Goal: Contribute content: Contribute content

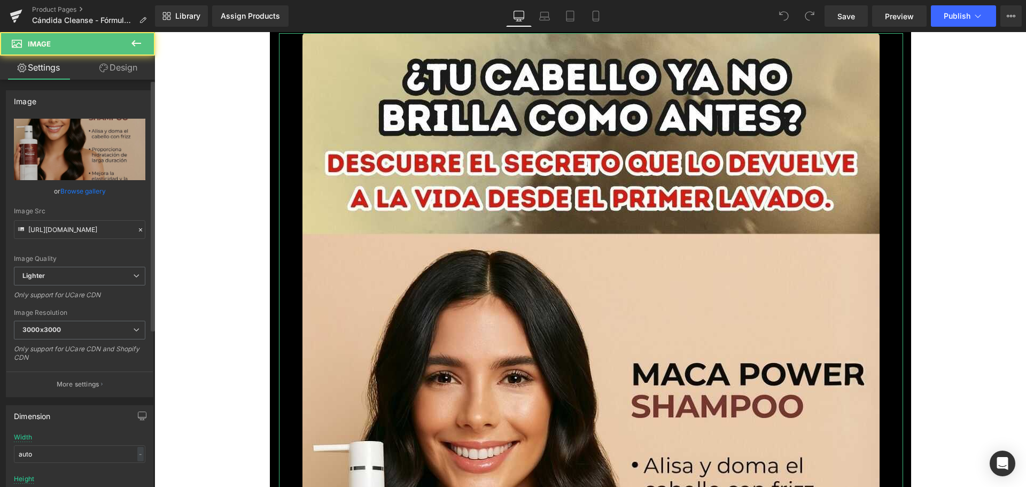
click at [95, 187] on link "Browse gallery" at bounding box center [82, 191] width 45 height 19
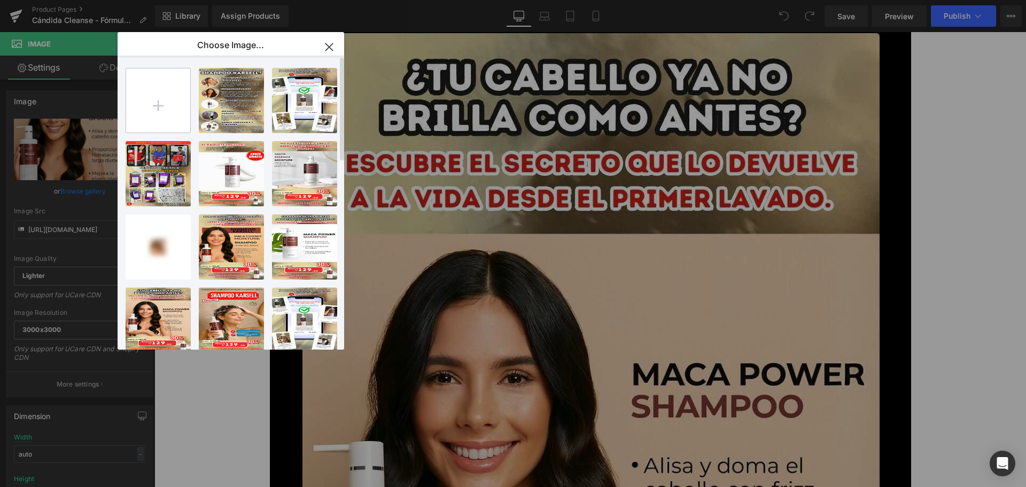
click at [161, 93] on input "file" at bounding box center [158, 100] width 64 height 64
type input "C:\fakepath\1.jpg"
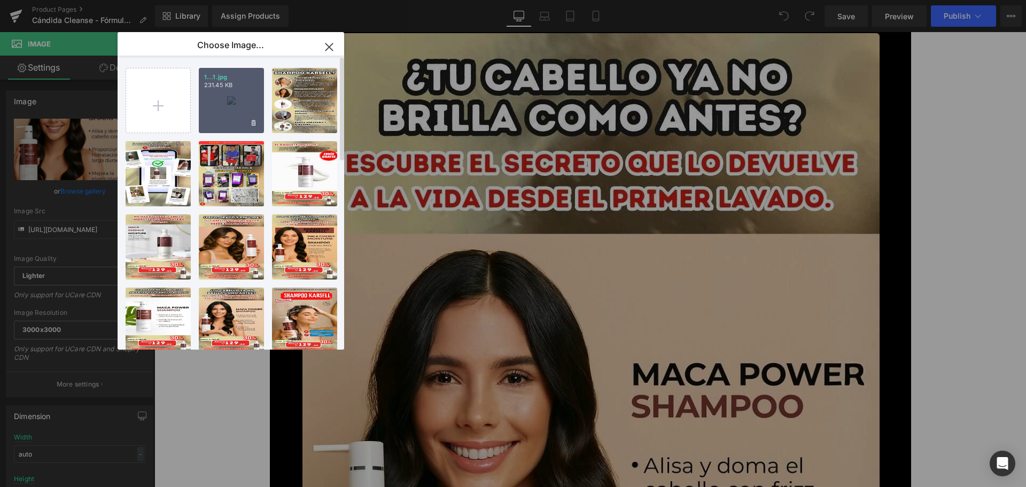
click at [240, 118] on div "1...1.jpg 231.45 KB" at bounding box center [231, 100] width 65 height 65
type input "[URL][DOMAIN_NAME]"
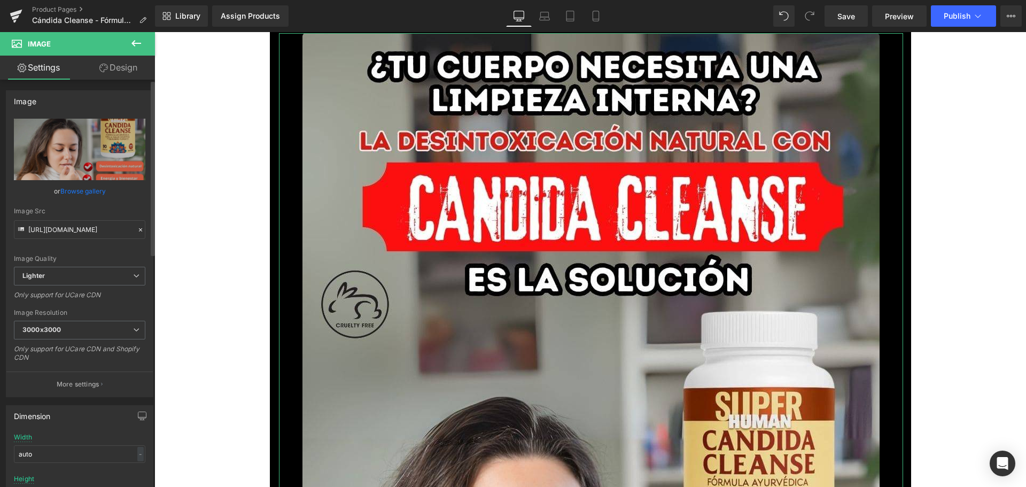
click at [83, 195] on link "Browse gallery" at bounding box center [82, 191] width 45 height 19
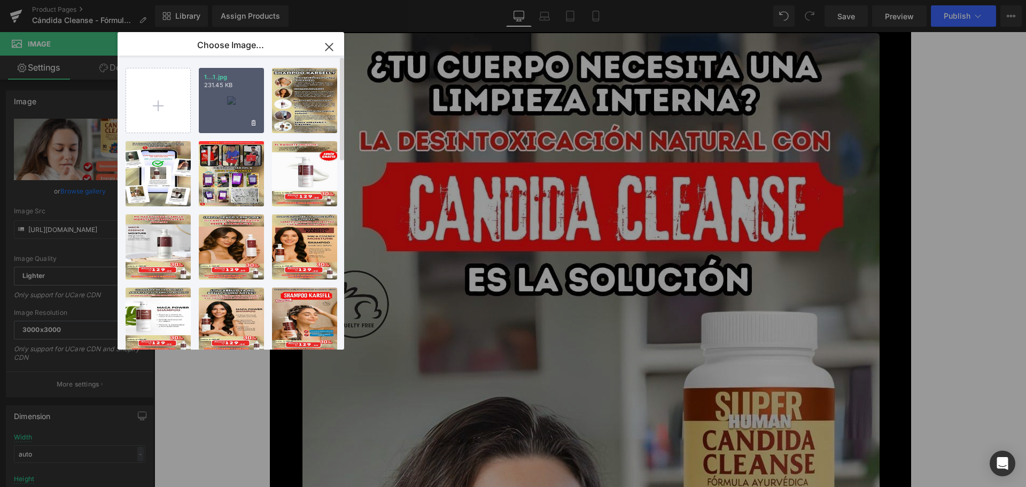
click at [222, 104] on div "1...1.jpg 231.45 KB" at bounding box center [231, 100] width 65 height 65
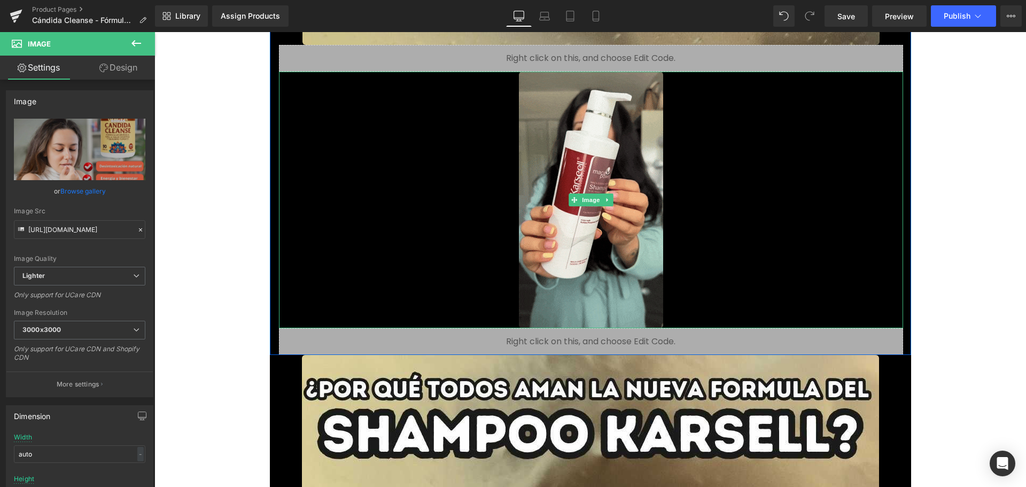
scroll to position [1015, 0]
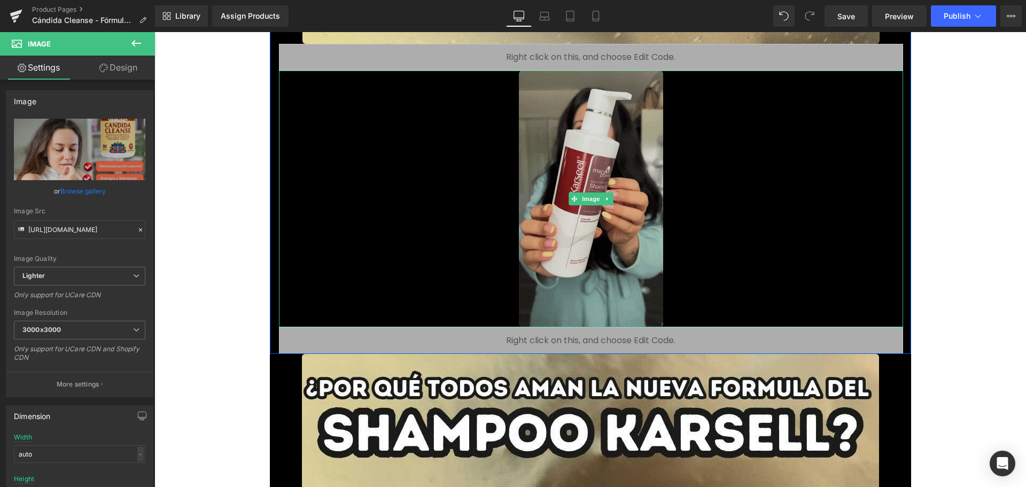
click at [590, 245] on img at bounding box center [591, 199] width 144 height 256
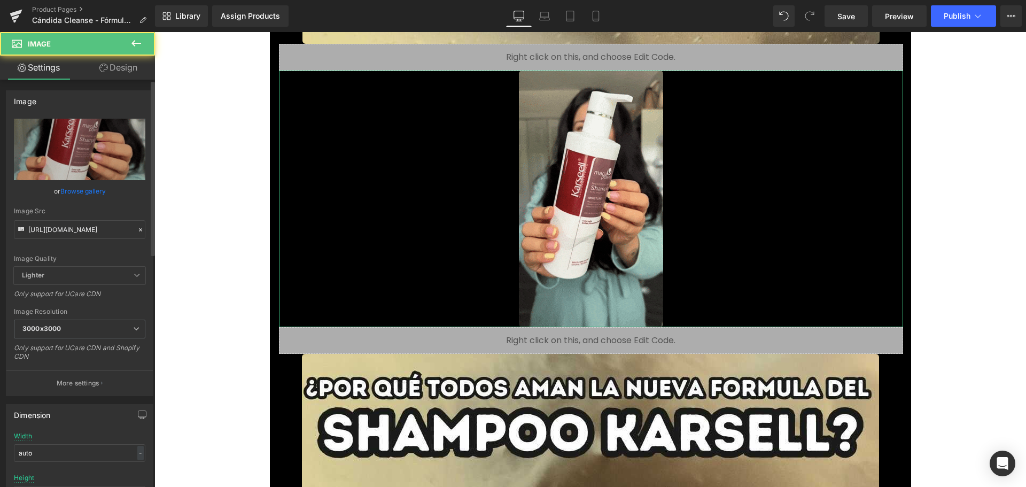
click at [97, 191] on link "Browse gallery" at bounding box center [82, 191] width 45 height 19
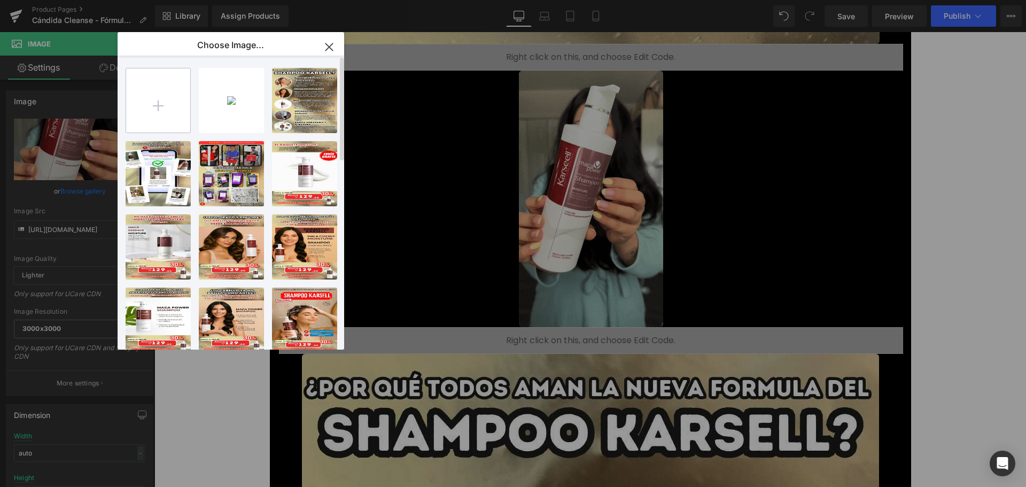
click at [163, 111] on input "file" at bounding box center [158, 100] width 64 height 64
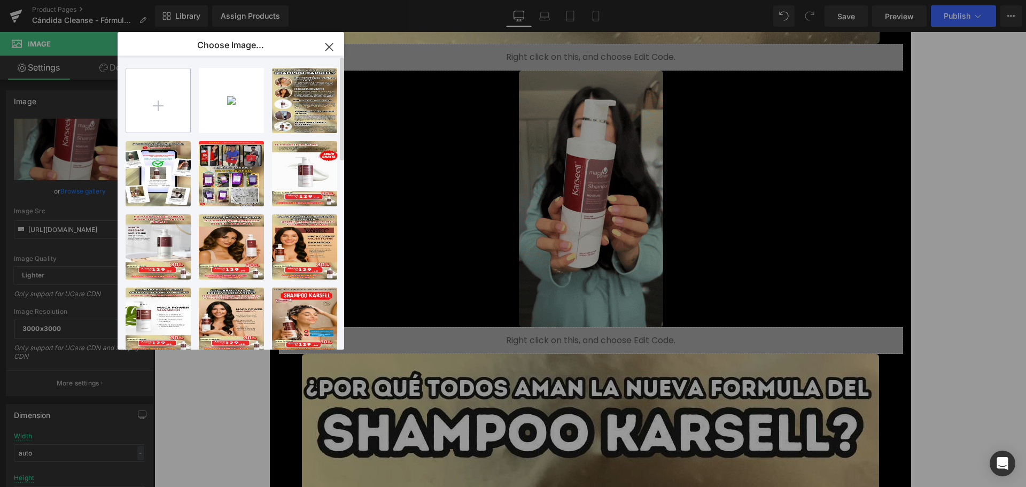
type input "C:\fakepath\giphy.gif"
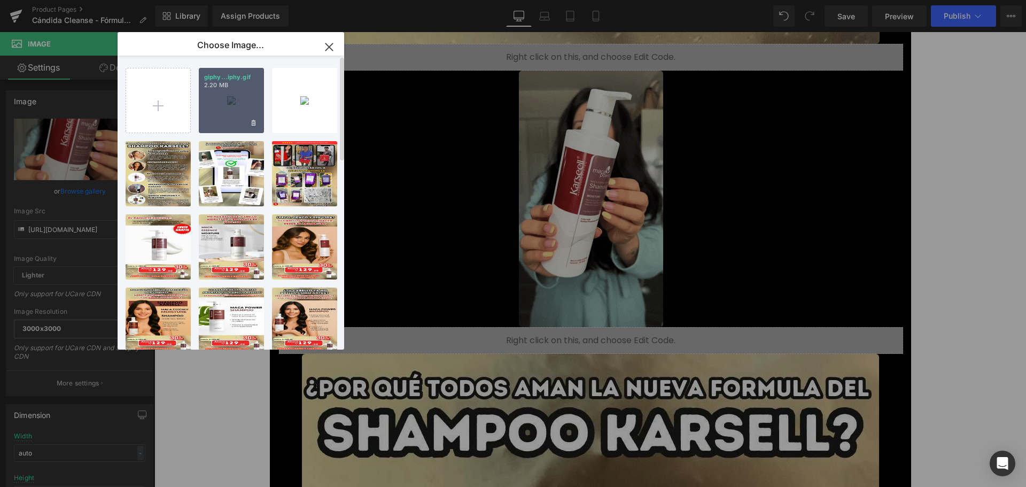
drag, startPoint x: 230, startPoint y: 110, endPoint x: 51, endPoint y: 100, distance: 178.7
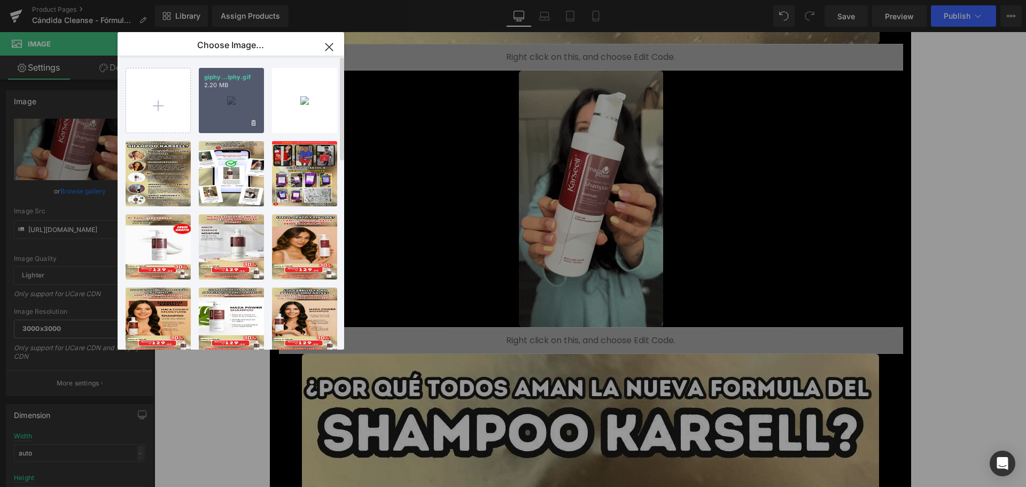
click at [230, 110] on div "giphy...iphy.gif 2.20 MB" at bounding box center [231, 100] width 65 height 65
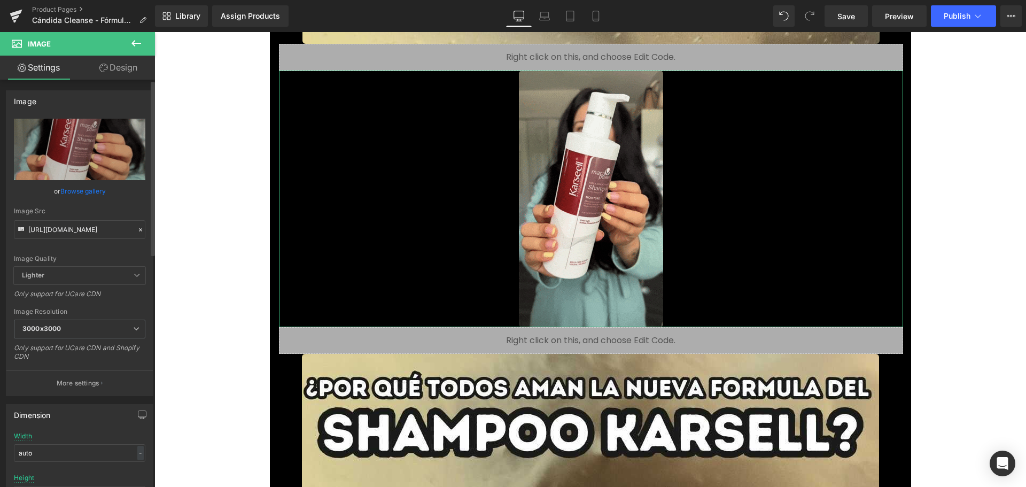
click at [98, 192] on link "Browse gallery" at bounding box center [82, 191] width 45 height 19
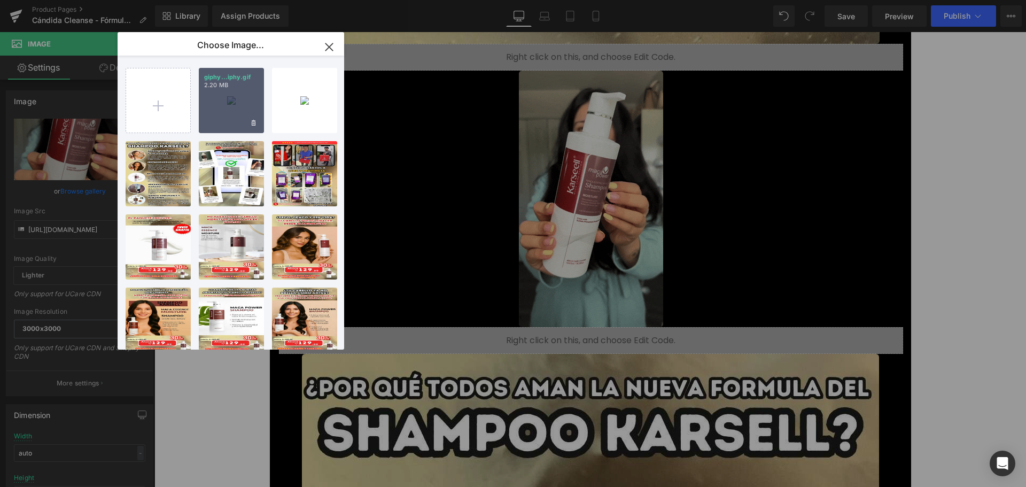
click at [225, 103] on div "giphy...iphy.gif 2.20 MB" at bounding box center [231, 100] width 65 height 65
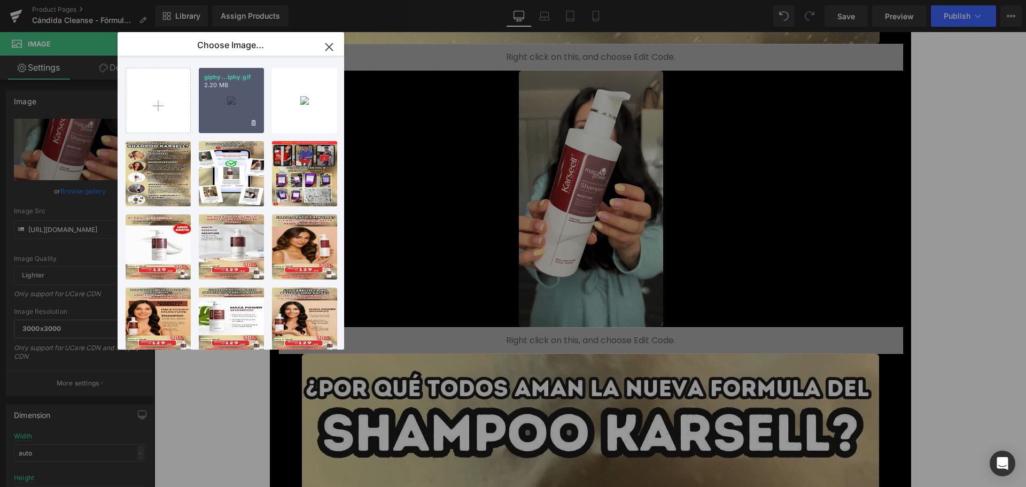
type input "[URL][DOMAIN_NAME]"
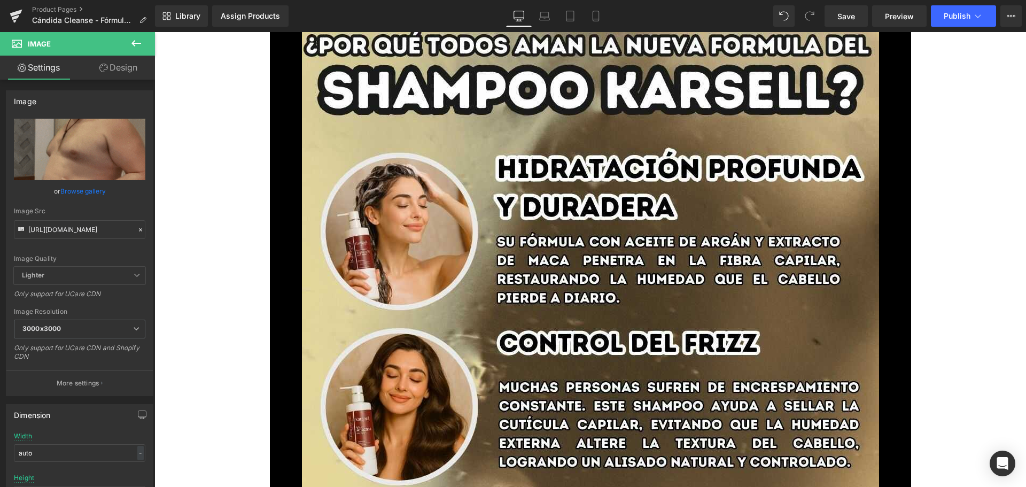
scroll to position [1389, 0]
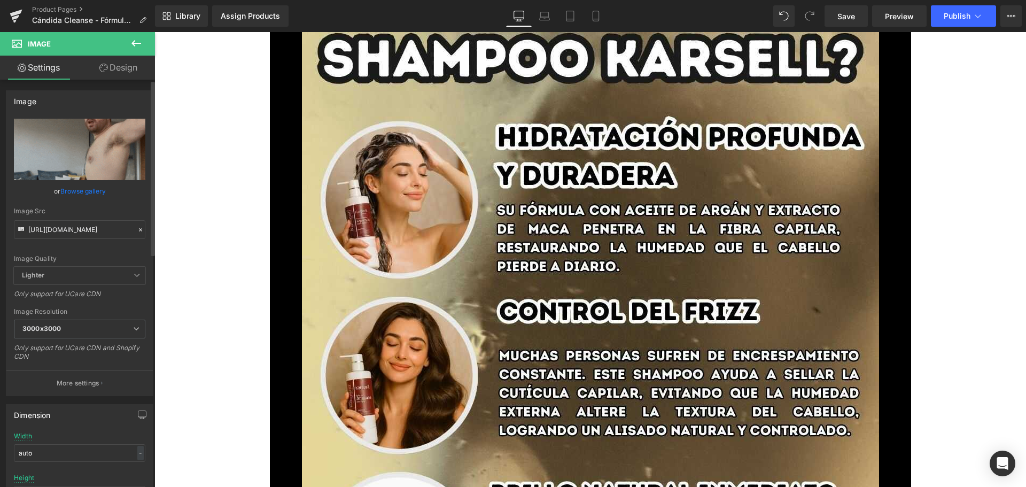
click at [90, 191] on link "Browse gallery" at bounding box center [82, 191] width 45 height 19
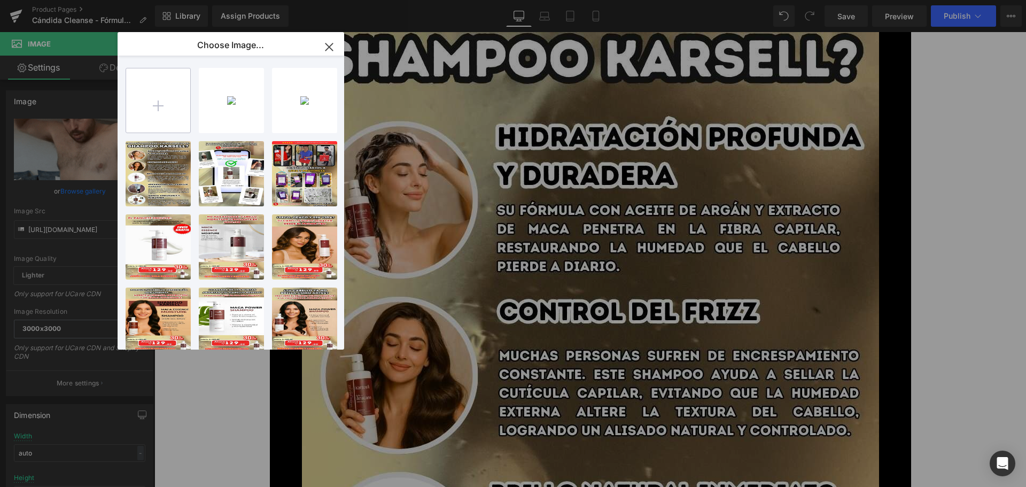
click at [148, 109] on input "file" at bounding box center [158, 100] width 64 height 64
type input "C:\fakepath\2.jpg"
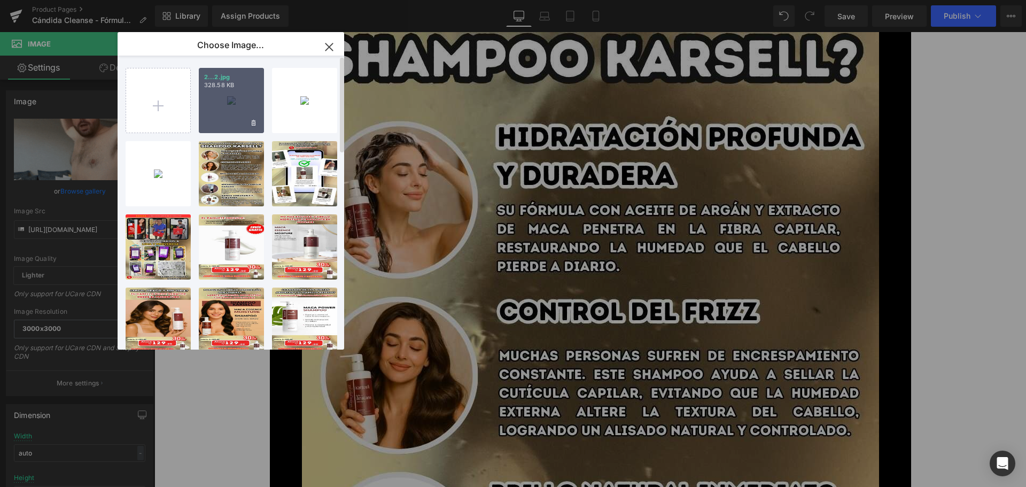
click at [235, 104] on div "2...2.jpg 328.58 KB" at bounding box center [231, 100] width 65 height 65
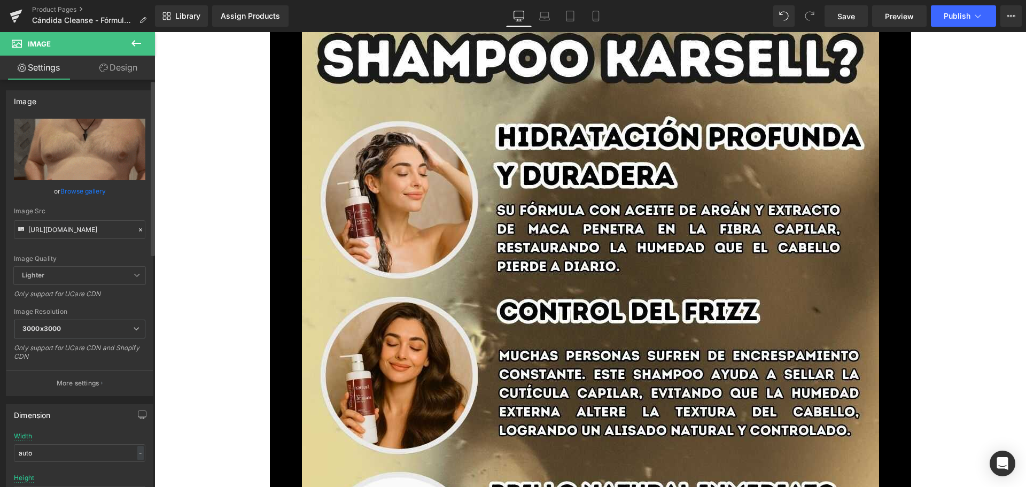
click at [97, 187] on link "Browse gallery" at bounding box center [82, 191] width 45 height 19
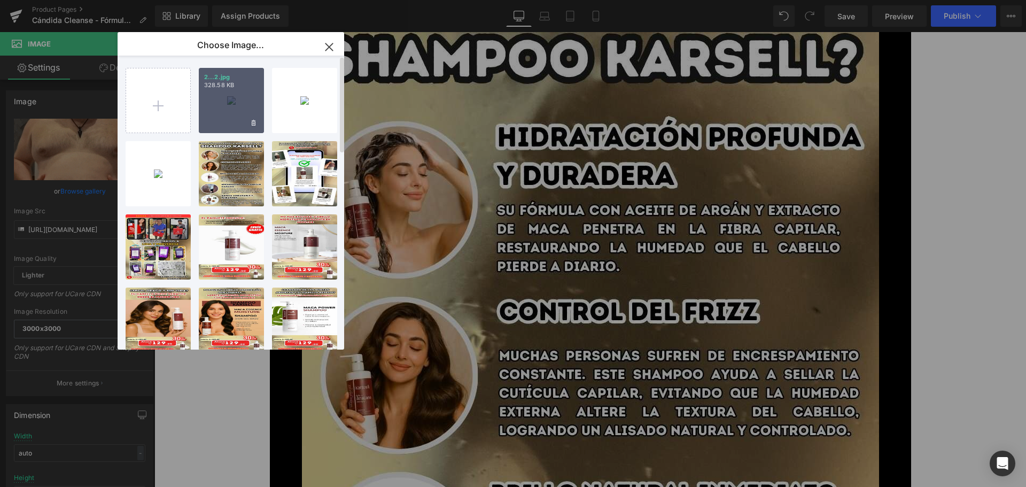
click at [210, 111] on div "2...2.jpg 328.58 KB" at bounding box center [231, 100] width 65 height 65
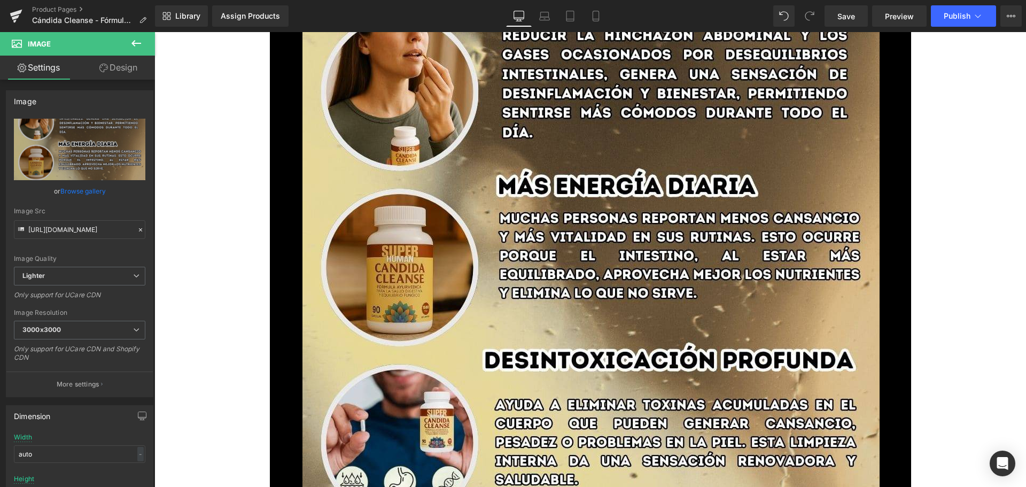
scroll to position [2158, 0]
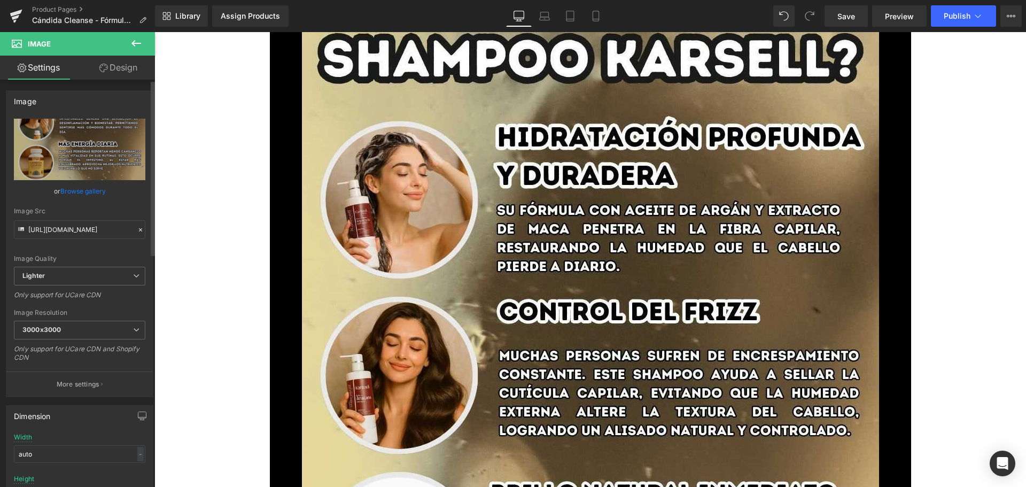
click at [91, 190] on link "Browse gallery" at bounding box center [82, 191] width 45 height 19
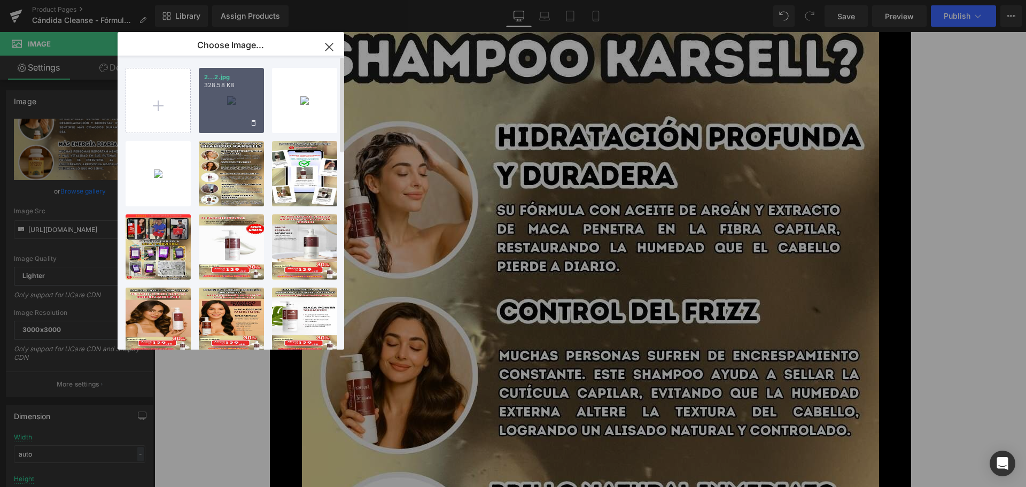
click at [218, 98] on div "2...2.jpg 328.58 KB" at bounding box center [231, 100] width 65 height 65
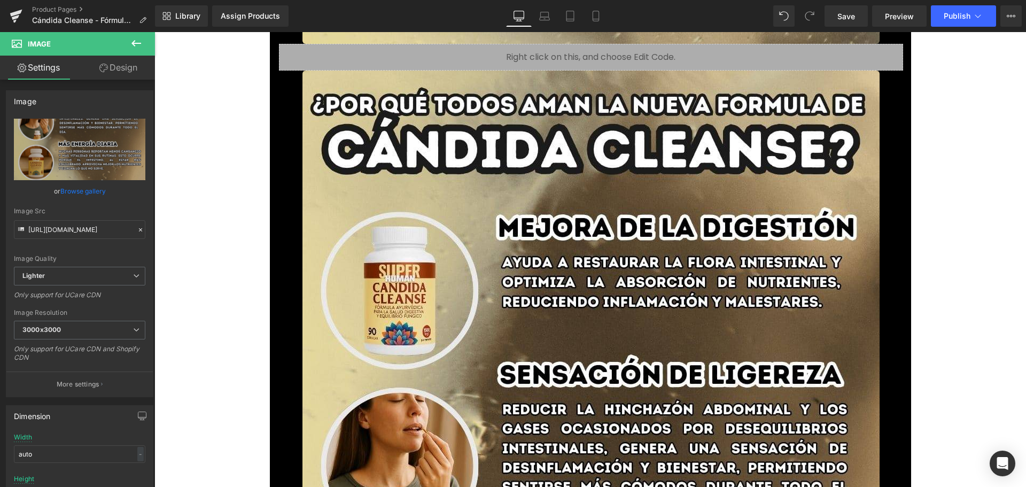
scroll to position [1175, 0]
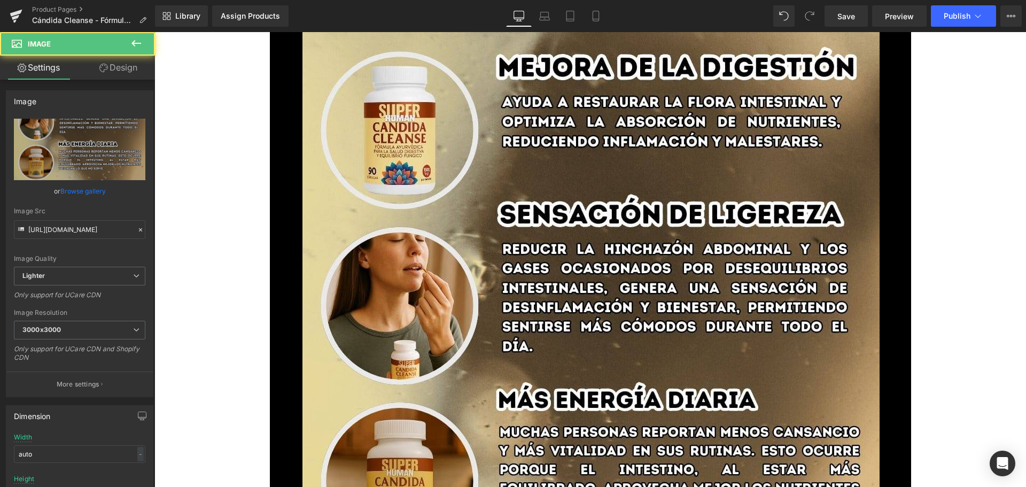
drag, startPoint x: 348, startPoint y: 228, endPoint x: 252, endPoint y: 207, distance: 97.9
click at [348, 228] on img at bounding box center [590, 423] width 577 height 1026
click at [100, 193] on link "Browse gallery" at bounding box center [82, 191] width 45 height 19
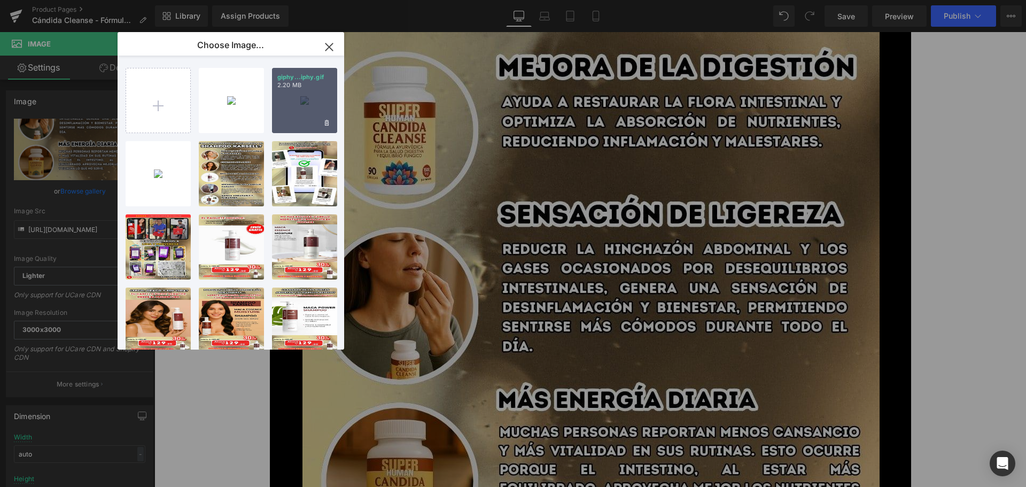
click at [288, 109] on div "giphy...iphy.gif 2.20 MB" at bounding box center [304, 100] width 65 height 65
type input "[URL][DOMAIN_NAME]"
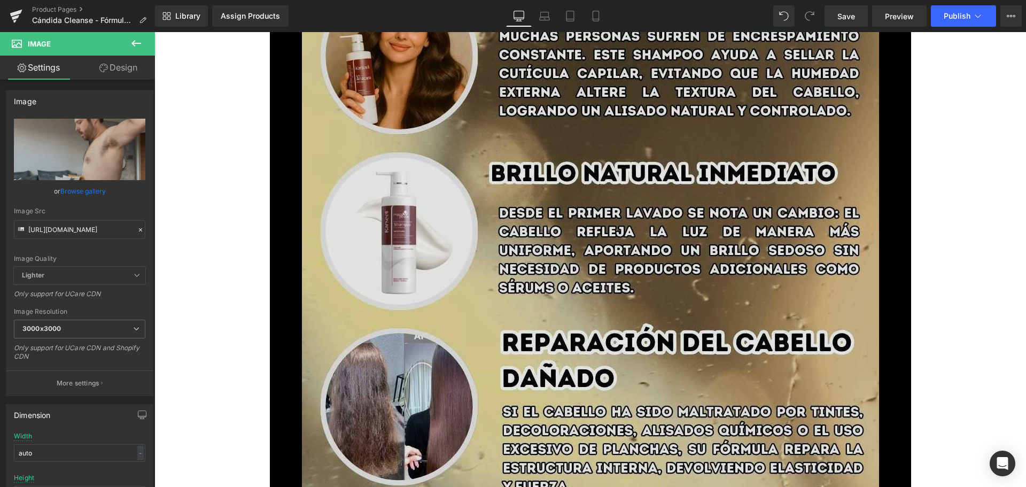
scroll to position [1709, 0]
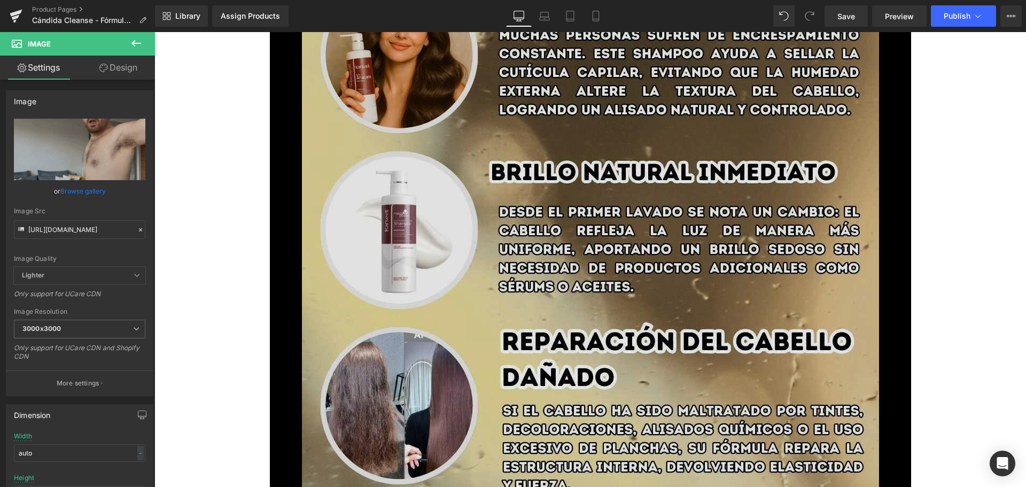
click at [315, 187] on img at bounding box center [590, 172] width 577 height 1026
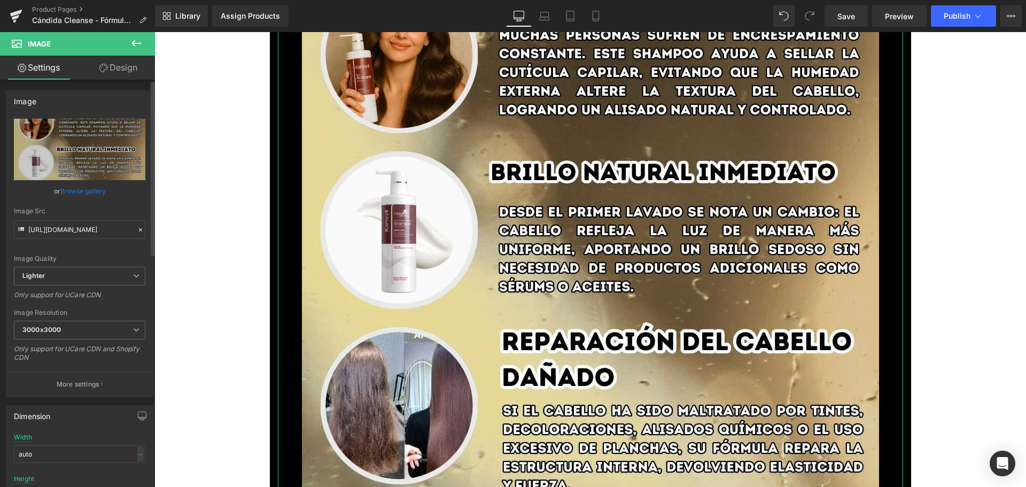
click at [93, 192] on link "Browse gallery" at bounding box center [82, 191] width 45 height 19
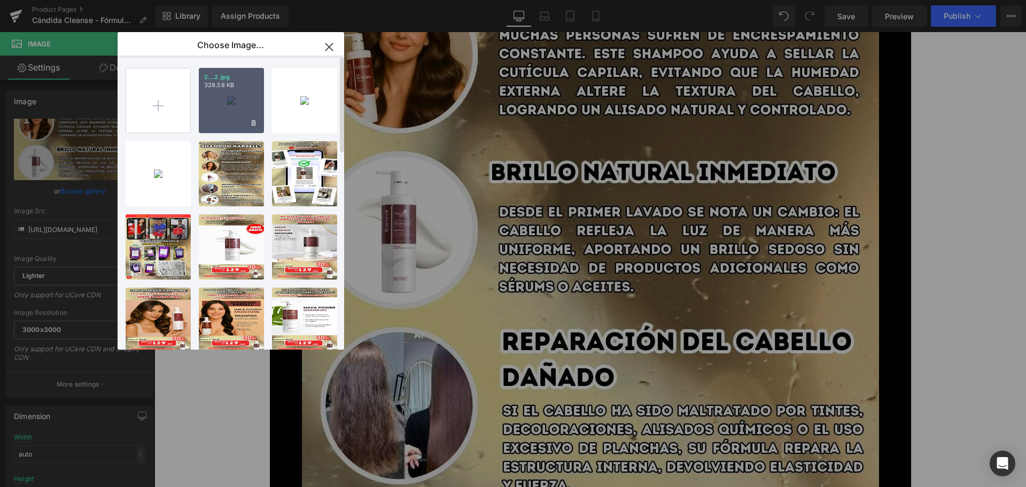
click at [225, 111] on div "2...2.jpg 328.58 KB" at bounding box center [231, 100] width 65 height 65
type input "[URL][DOMAIN_NAME]"
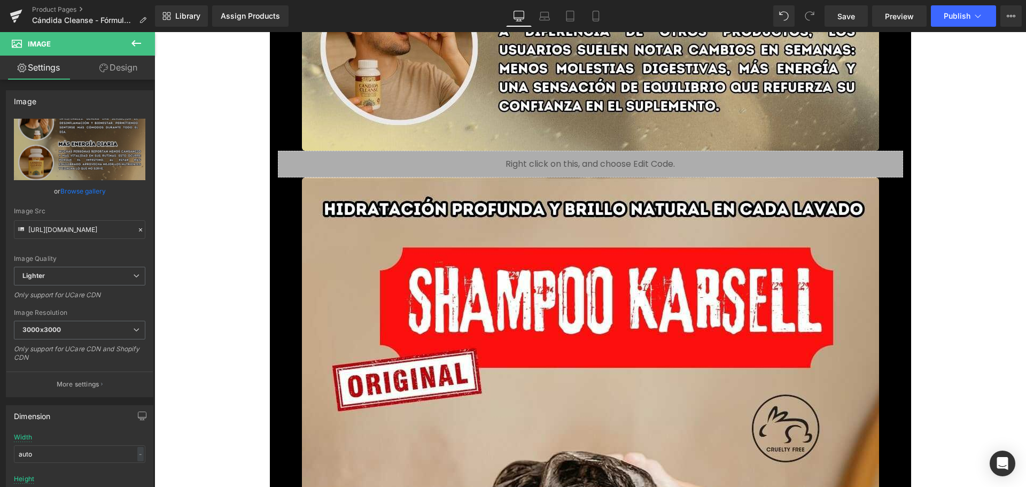
scroll to position [2457, 0]
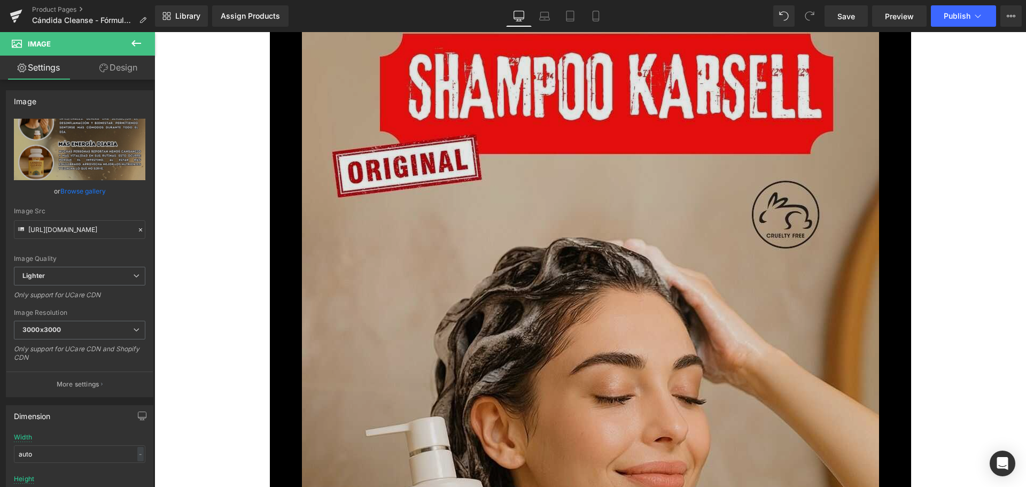
click at [356, 249] on img at bounding box center [590, 477] width 577 height 1026
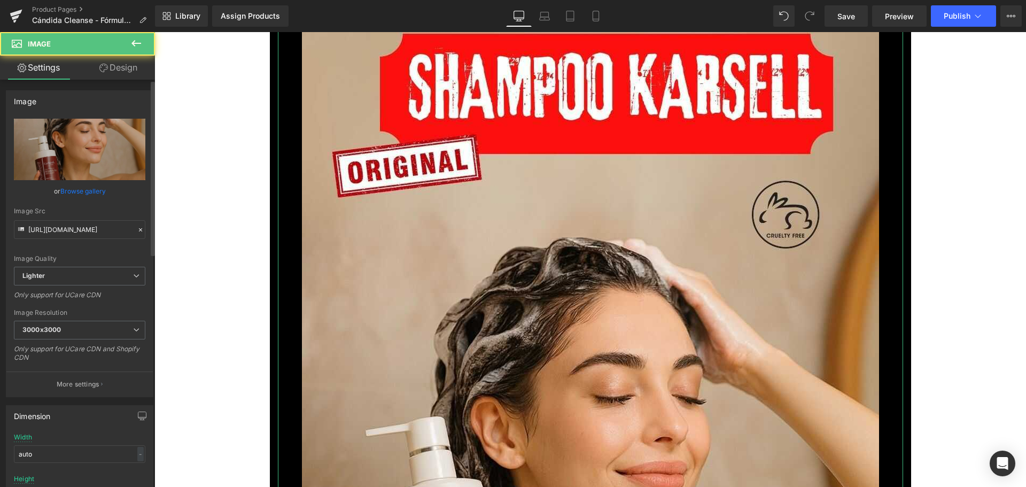
click at [72, 190] on link "Browse gallery" at bounding box center [82, 191] width 45 height 19
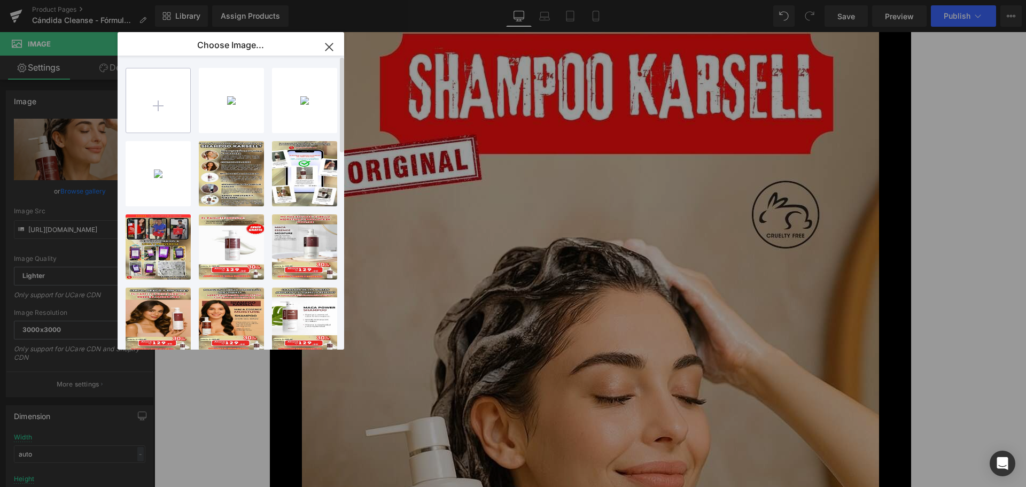
click at [165, 118] on input "file" at bounding box center [158, 100] width 64 height 64
type input "C:\fakepath\3.jpg"
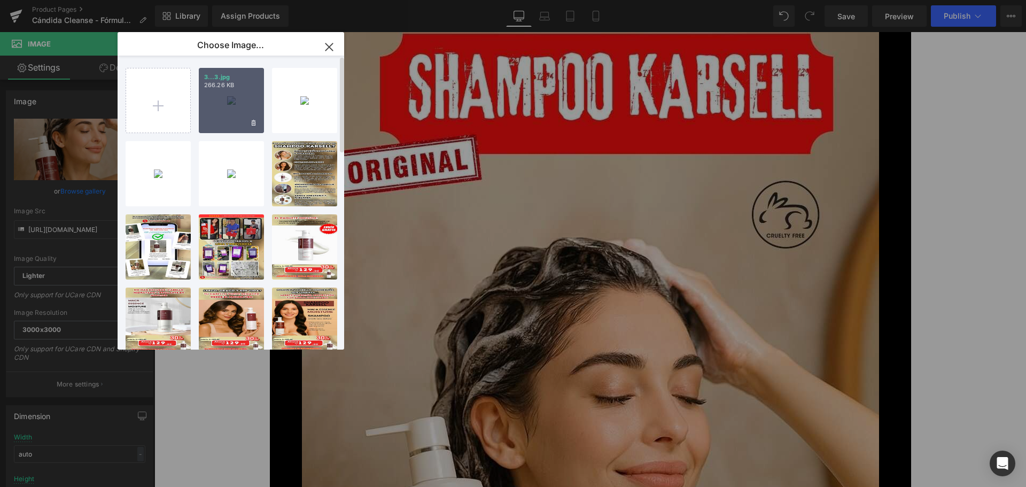
click at [222, 95] on div "3...3.jpg 266.26 KB" at bounding box center [231, 100] width 65 height 65
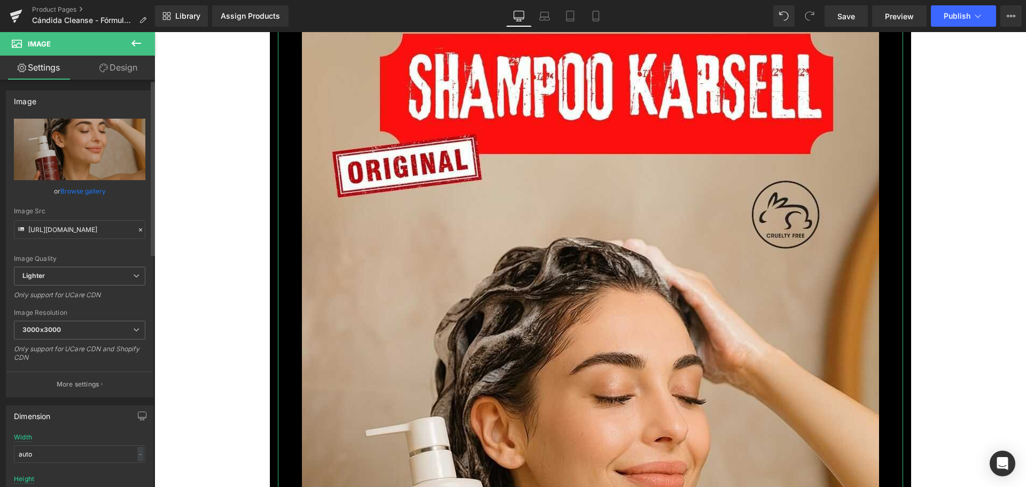
click at [85, 192] on link "Browse gallery" at bounding box center [82, 191] width 45 height 19
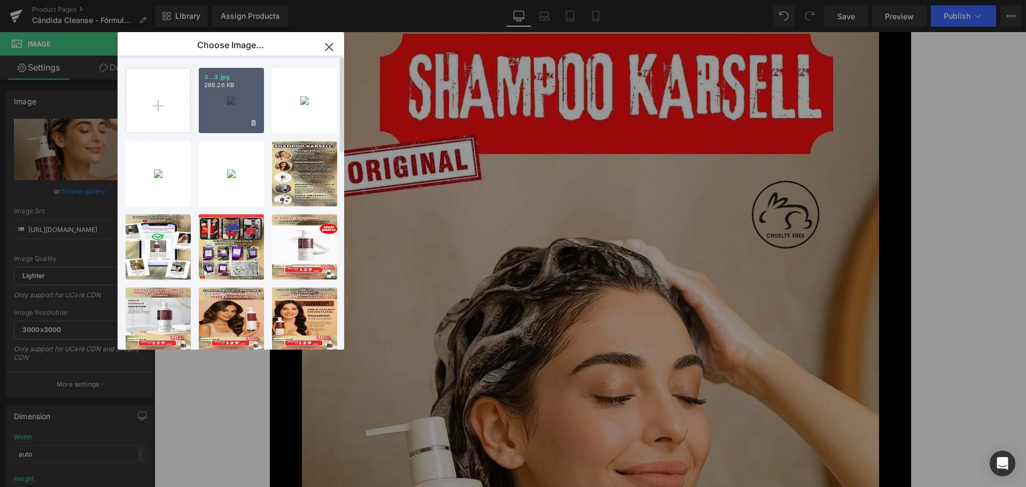
click at [223, 114] on div "3...3.jpg 266.26 KB" at bounding box center [231, 100] width 65 height 65
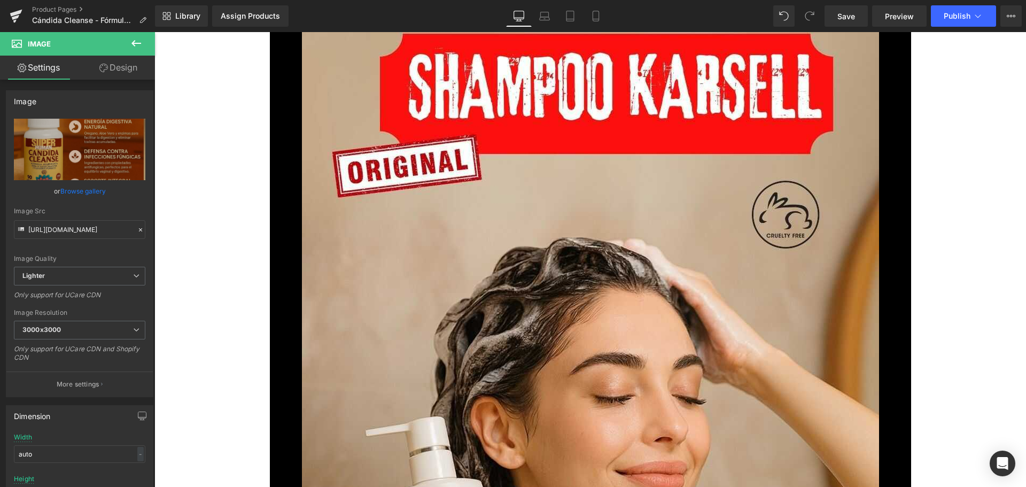
type input "[URL][DOMAIN_NAME]"
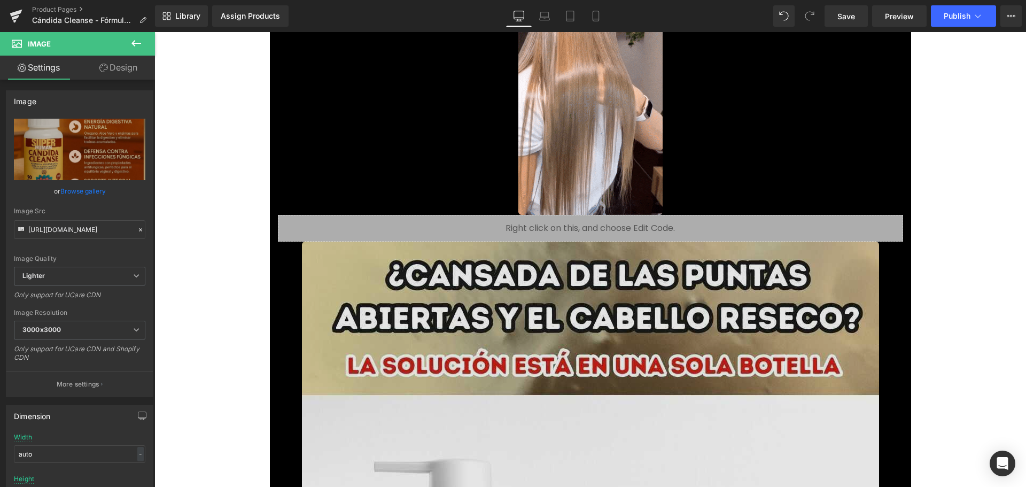
scroll to position [3579, 0]
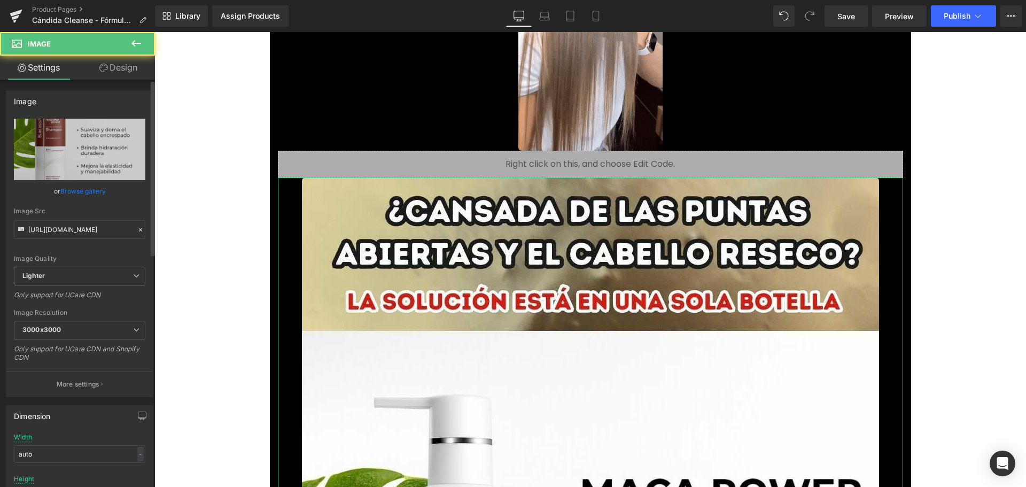
click at [92, 192] on link "Browse gallery" at bounding box center [82, 191] width 45 height 19
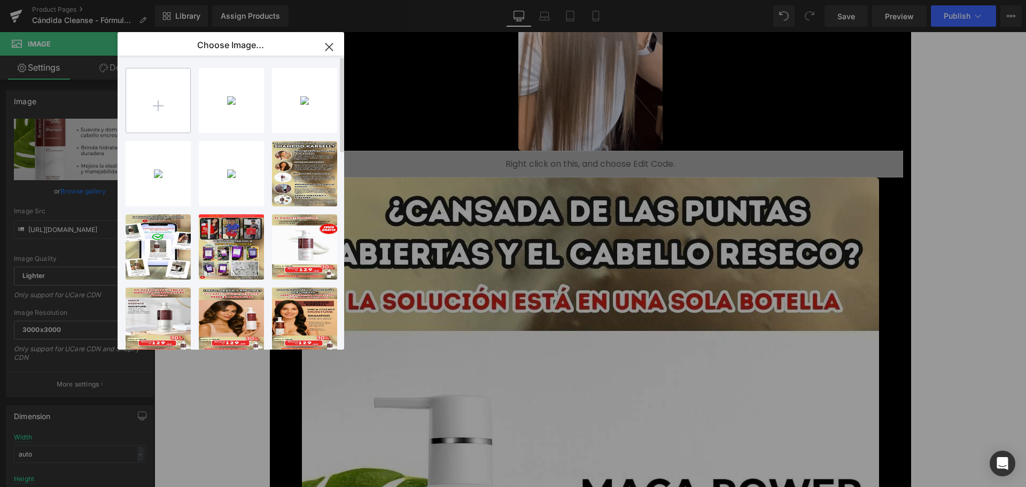
click at [168, 98] on input "file" at bounding box center [158, 100] width 64 height 64
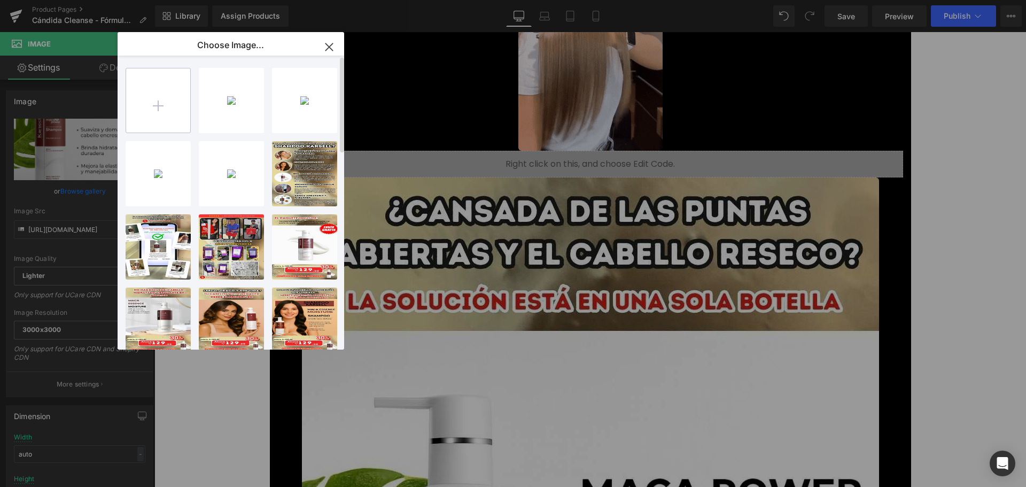
type input "C:\fakepath\4.jpg"
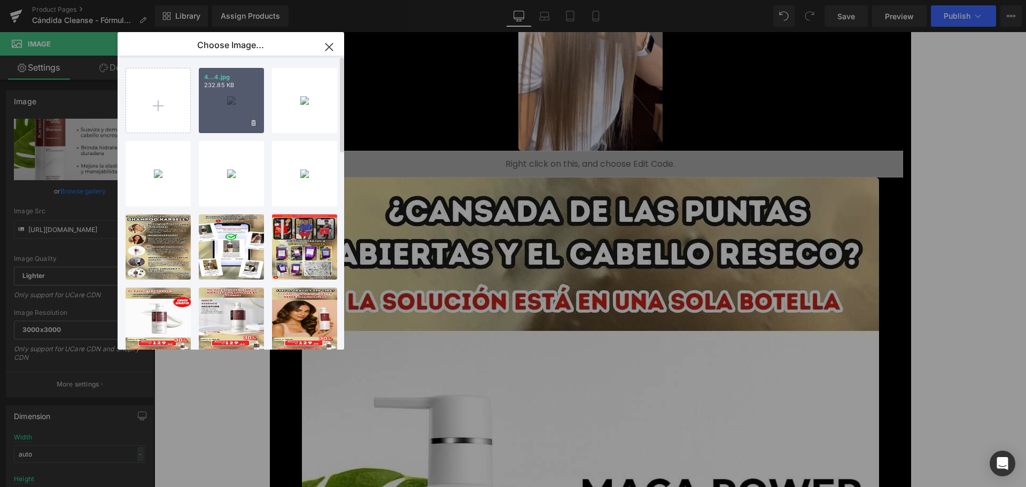
click at [236, 89] on div "4...4.jpg 232.85 KB" at bounding box center [231, 100] width 65 height 65
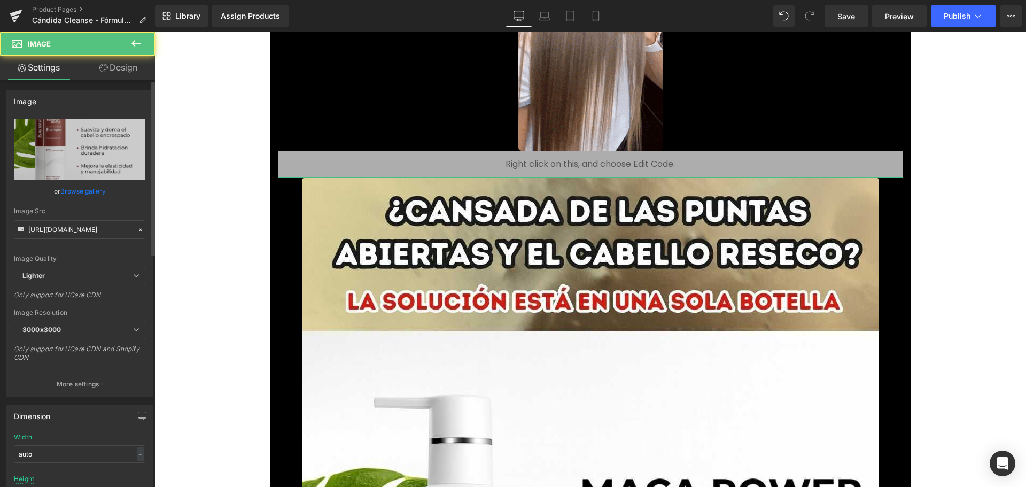
click at [93, 195] on link "Browse gallery" at bounding box center [82, 191] width 45 height 19
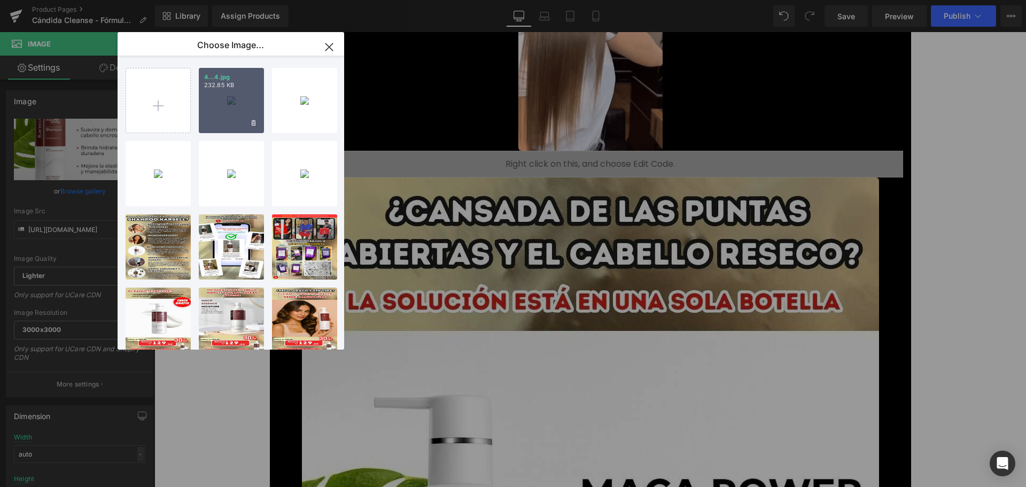
click at [218, 112] on div "4...4.jpg 232.85 KB" at bounding box center [231, 100] width 65 height 65
type input "[URL][DOMAIN_NAME]"
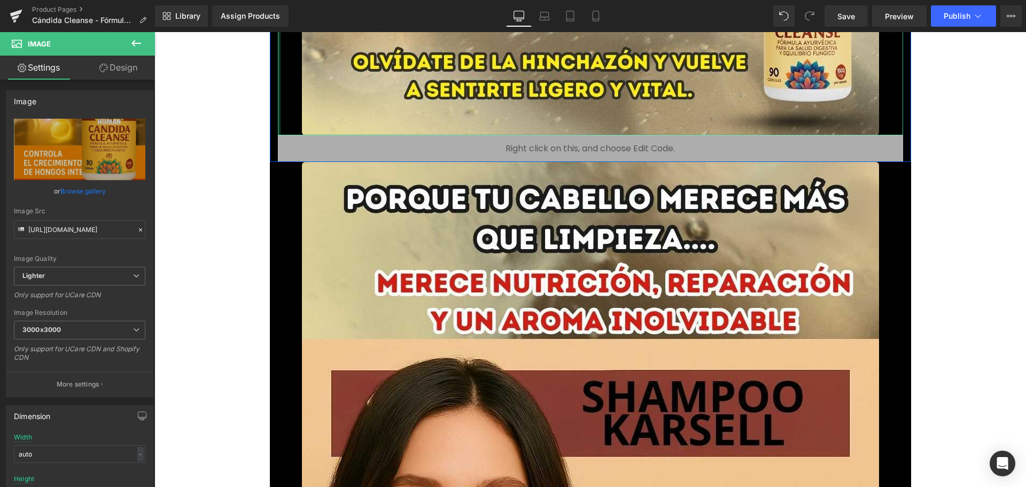
scroll to position [4754, 0]
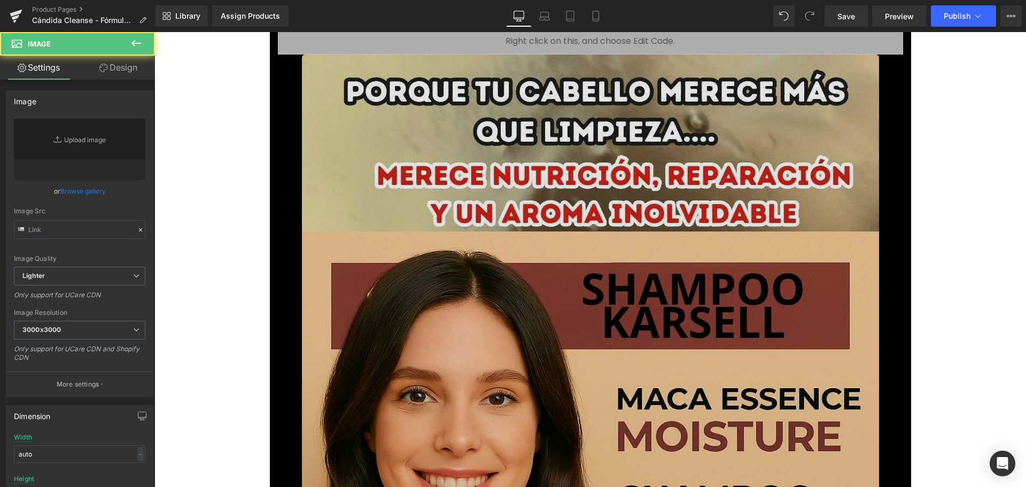
type input "[URL][DOMAIN_NAME]"
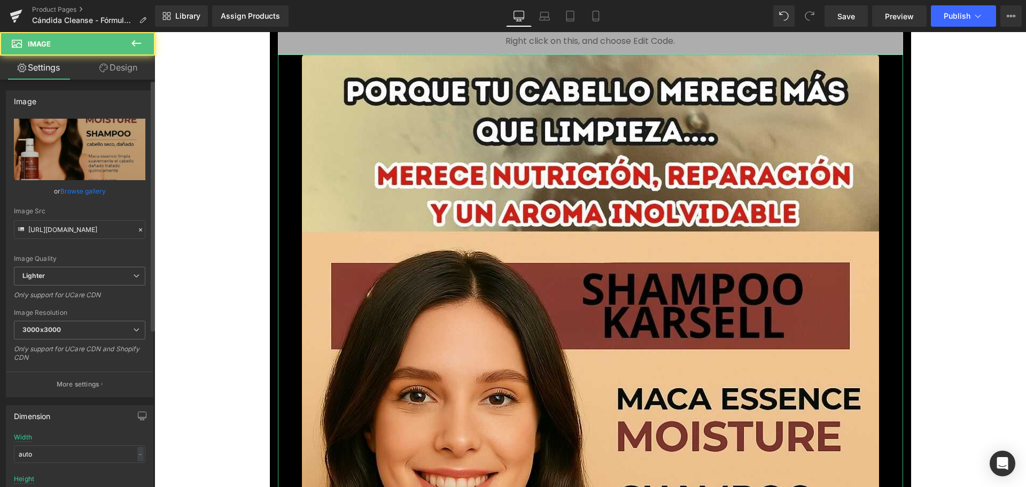
click at [95, 193] on link "Browse gallery" at bounding box center [82, 191] width 45 height 19
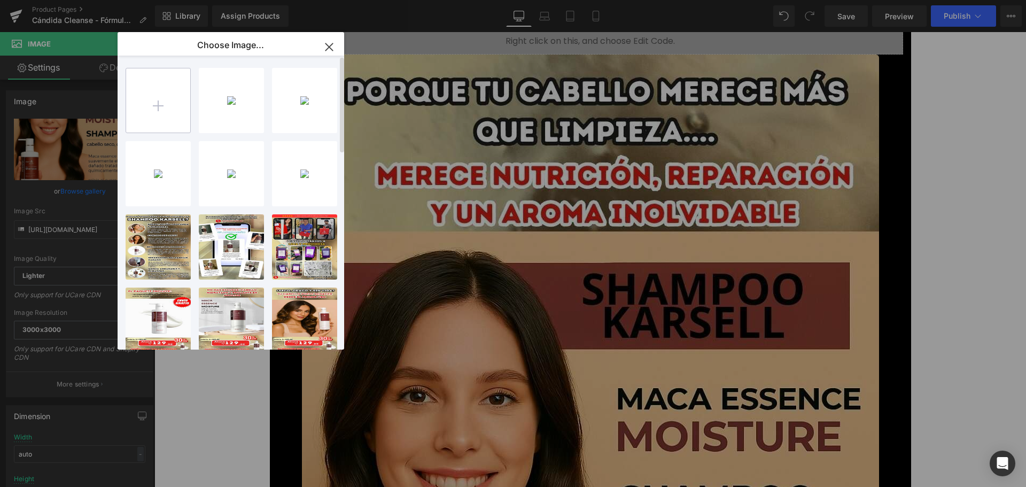
click at [138, 125] on input "file" at bounding box center [158, 100] width 64 height 64
type input "C:\fakepath\5.jpg"
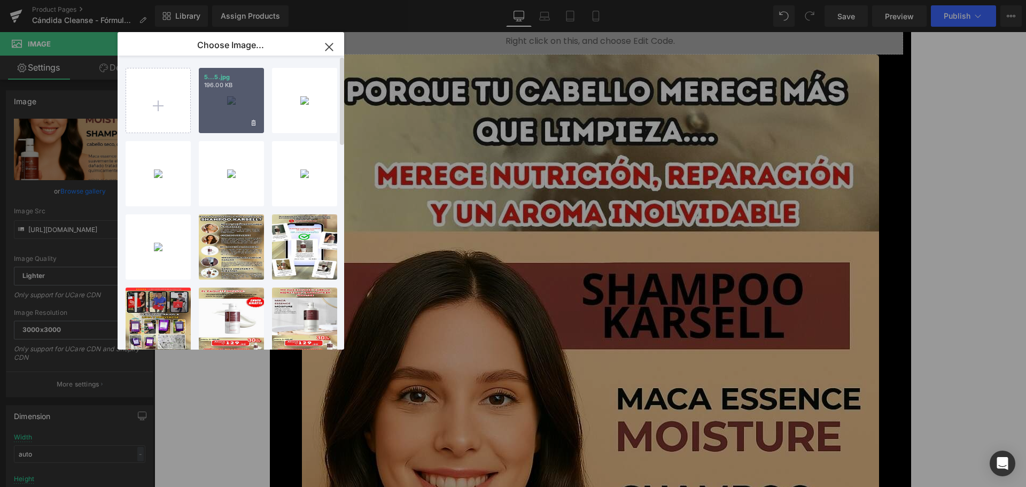
click at [222, 96] on div "5...5.jpg 196.00 KB" at bounding box center [231, 100] width 65 height 65
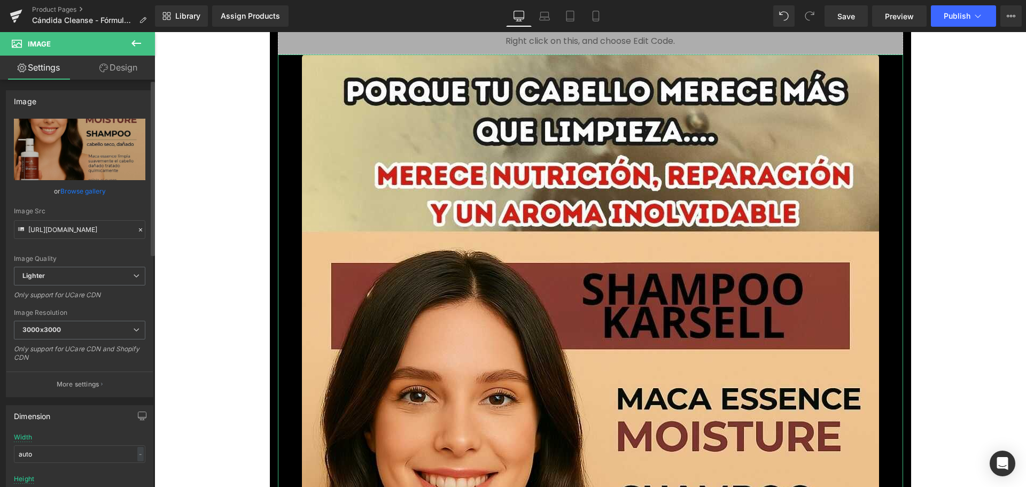
click at [99, 187] on link "Browse gallery" at bounding box center [82, 191] width 45 height 19
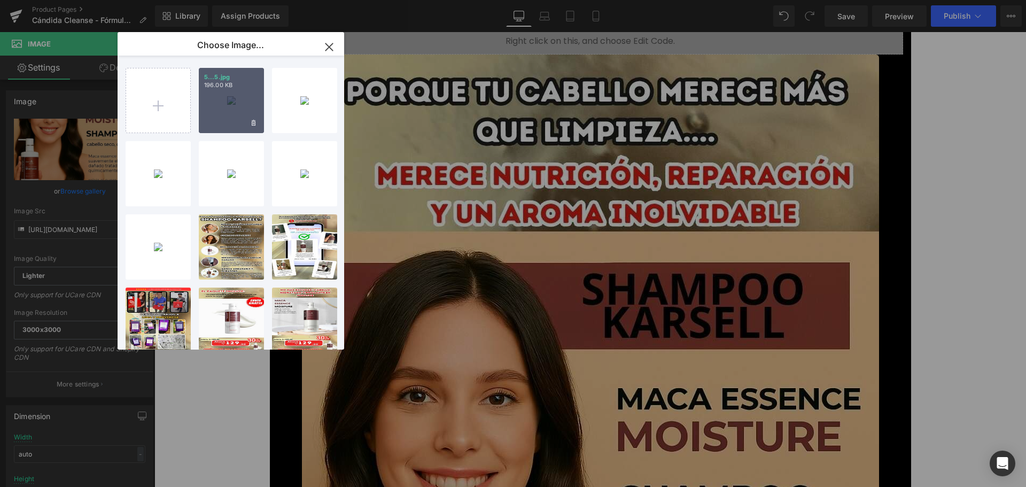
click at [246, 108] on div "5...5.jpg 196.00 KB" at bounding box center [231, 100] width 65 height 65
type input "[URL][DOMAIN_NAME]"
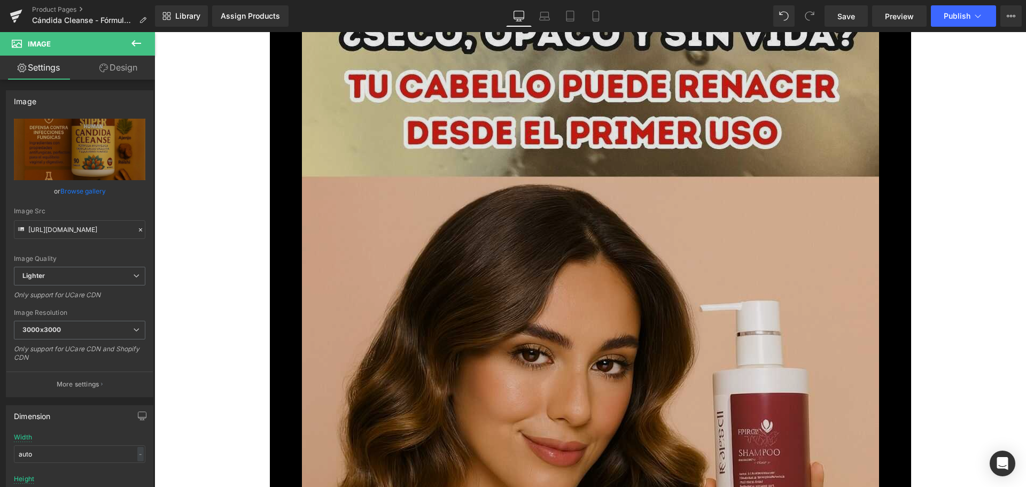
scroll to position [5875, 0]
drag, startPoint x: 369, startPoint y: 381, endPoint x: 345, endPoint y: 364, distance: 29.8
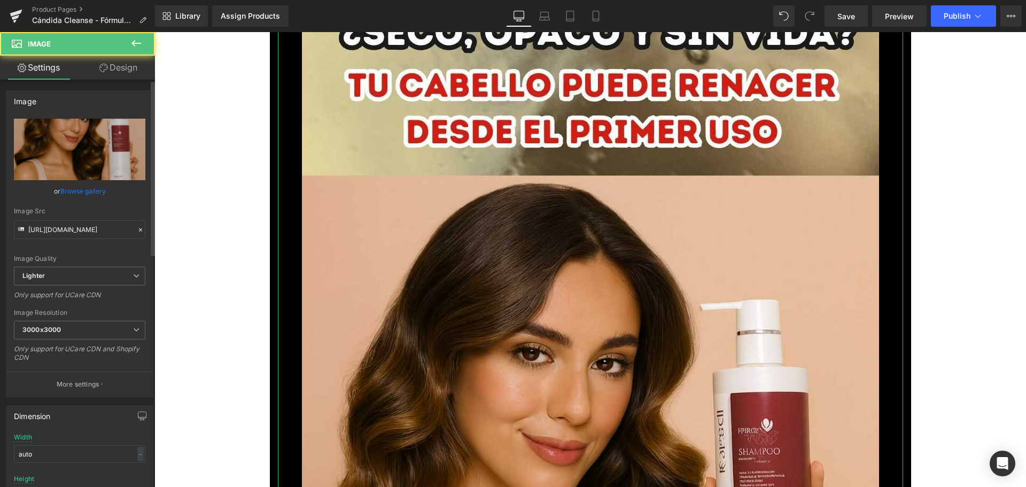
click at [90, 191] on link "Browse gallery" at bounding box center [82, 191] width 45 height 19
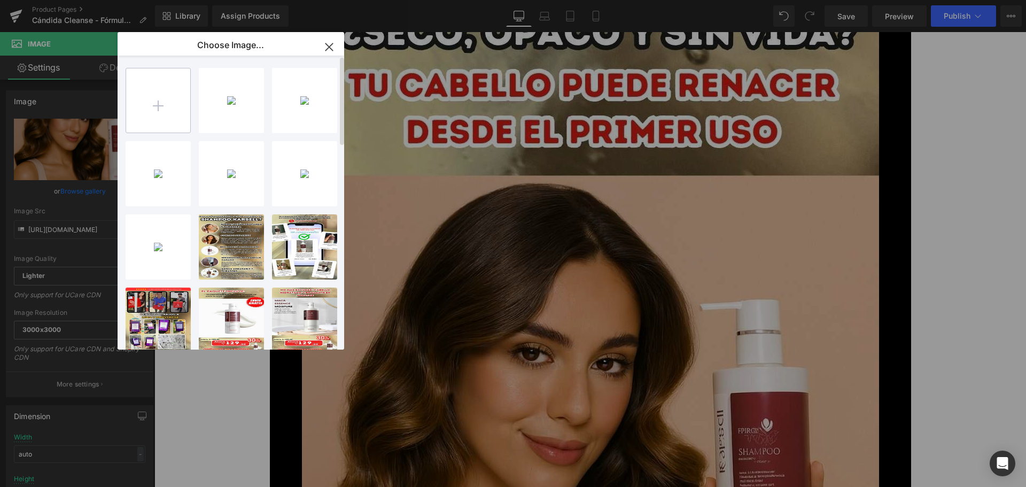
click at [167, 117] on input "file" at bounding box center [158, 100] width 64 height 64
type input "C:\fakepath\6.jpg"
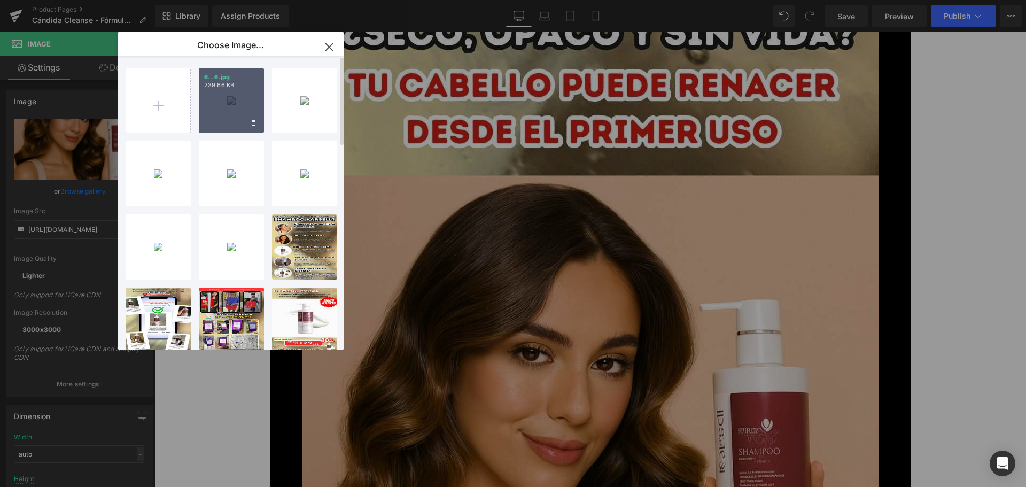
click at [216, 98] on div "6...6.jpg 239.66 KB" at bounding box center [231, 100] width 65 height 65
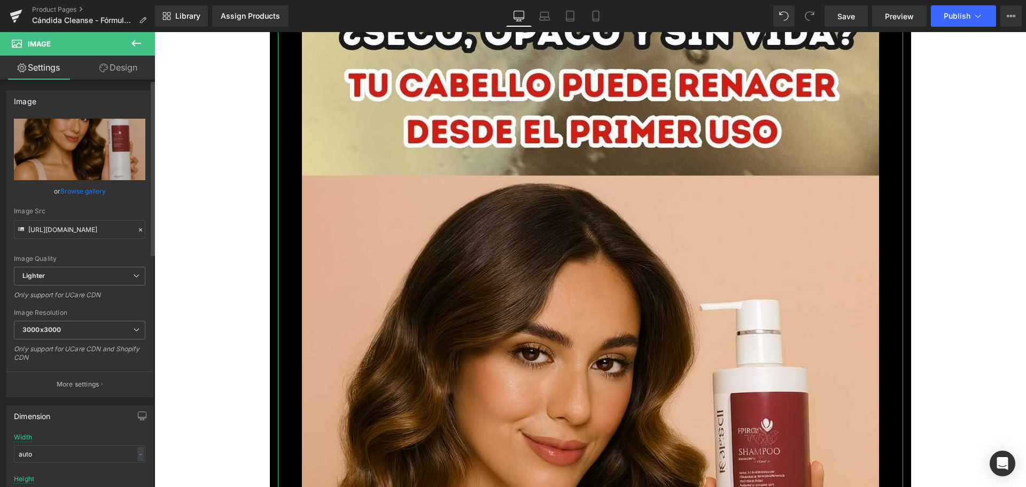
click at [99, 191] on link "Browse gallery" at bounding box center [82, 191] width 45 height 19
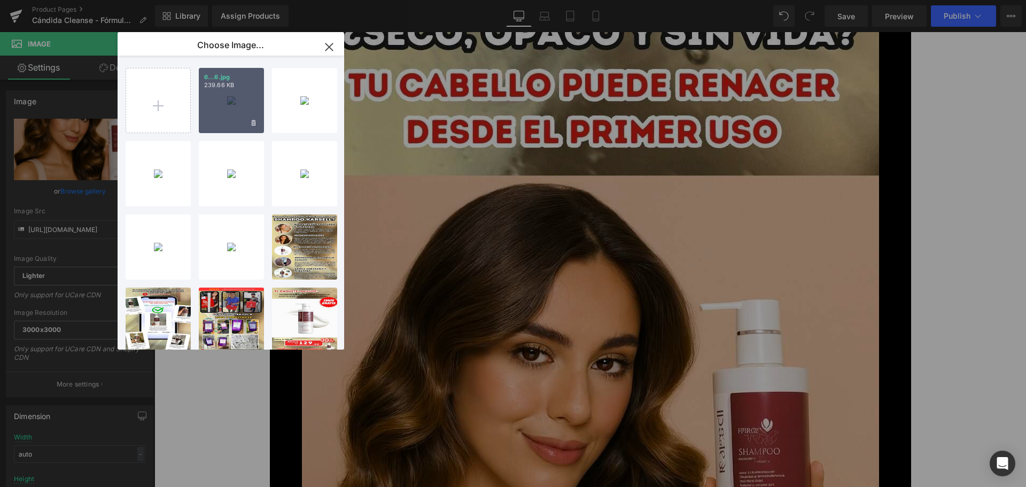
click at [234, 103] on div "6...6.jpg 239.66 KB" at bounding box center [231, 100] width 65 height 65
type input "[URL][DOMAIN_NAME]"
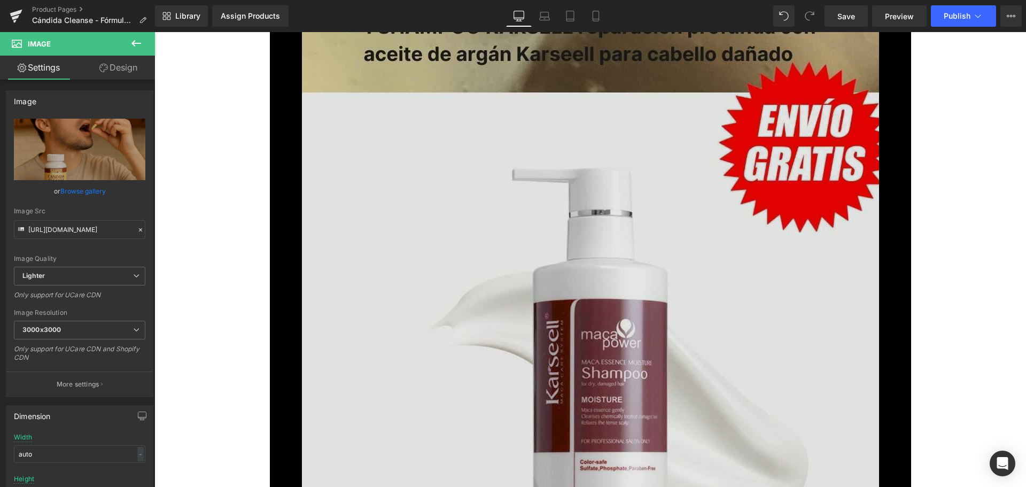
scroll to position [6997, 0]
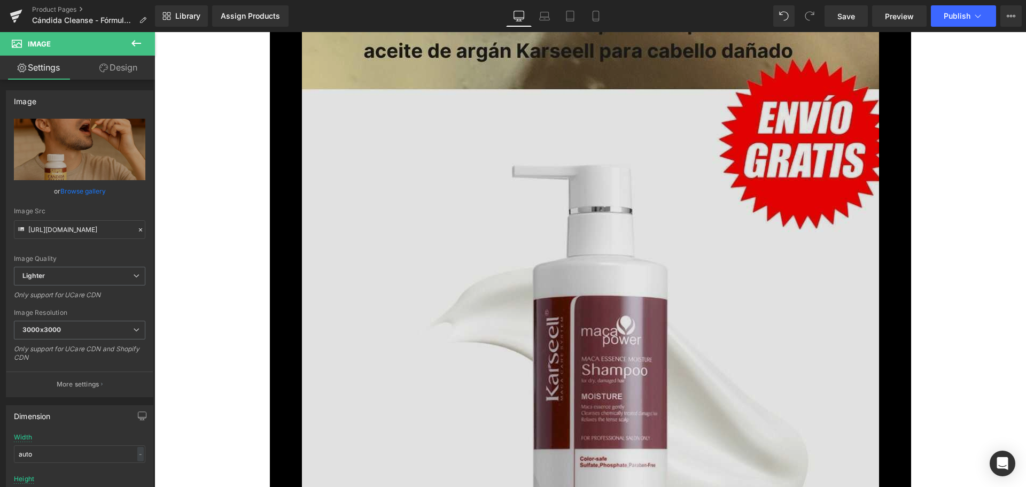
click at [472, 314] on img at bounding box center [590, 429] width 577 height 1026
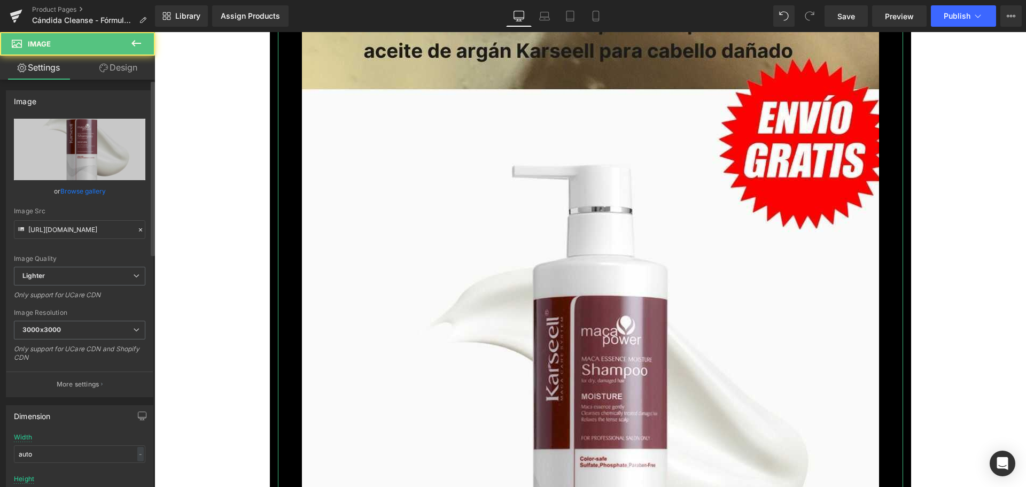
click at [92, 194] on link "Browse gallery" at bounding box center [82, 191] width 45 height 19
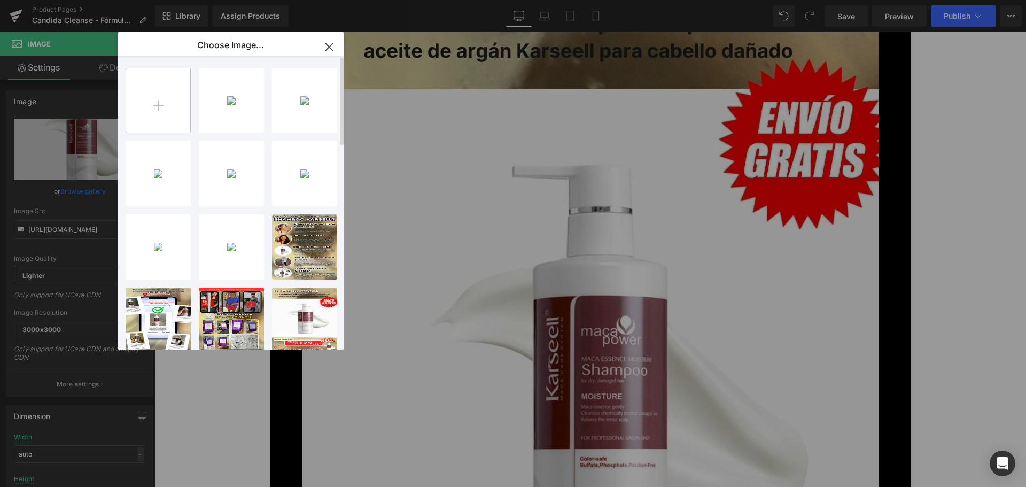
click at [162, 112] on input "file" at bounding box center [158, 100] width 64 height 64
type input "C:\fakepath\8.jpg"
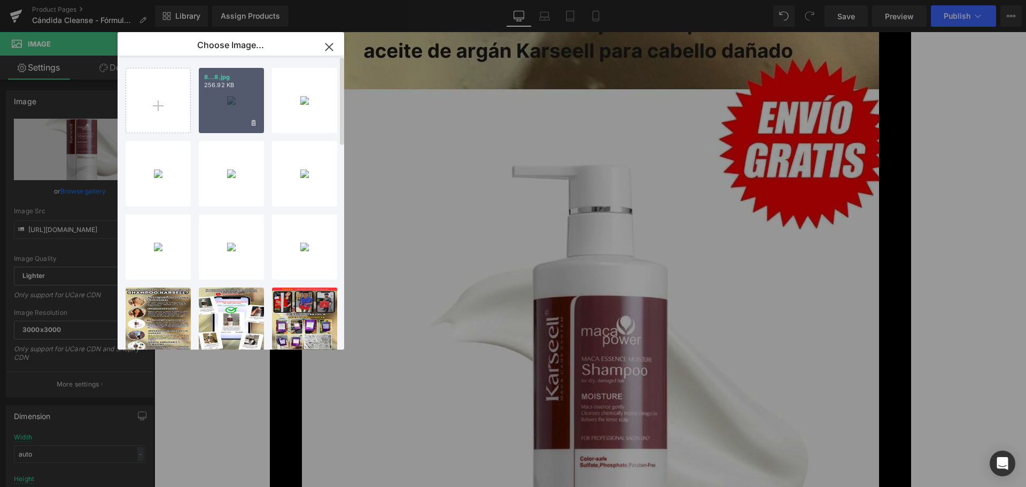
click at [220, 100] on div "8...8.jpg 256.92 KB" at bounding box center [231, 100] width 65 height 65
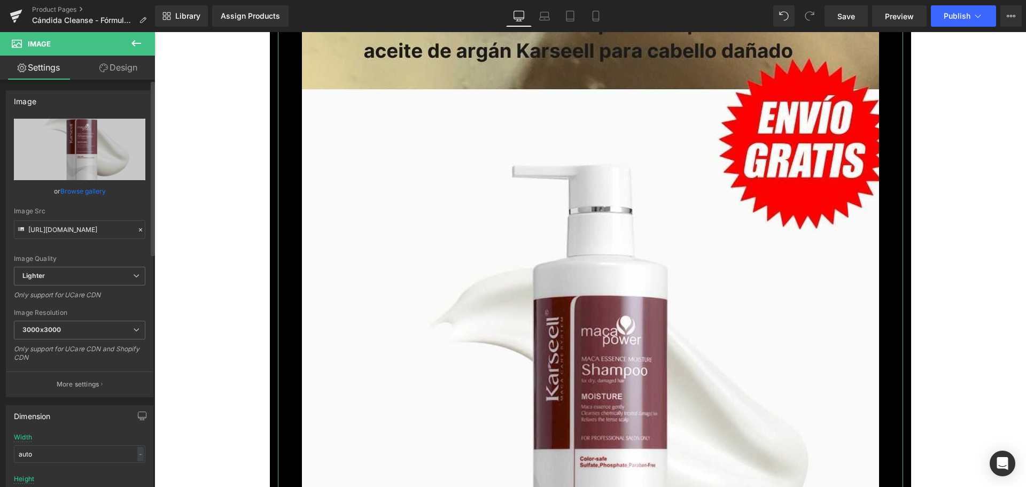
click at [99, 192] on link "Browse gallery" at bounding box center [82, 191] width 45 height 19
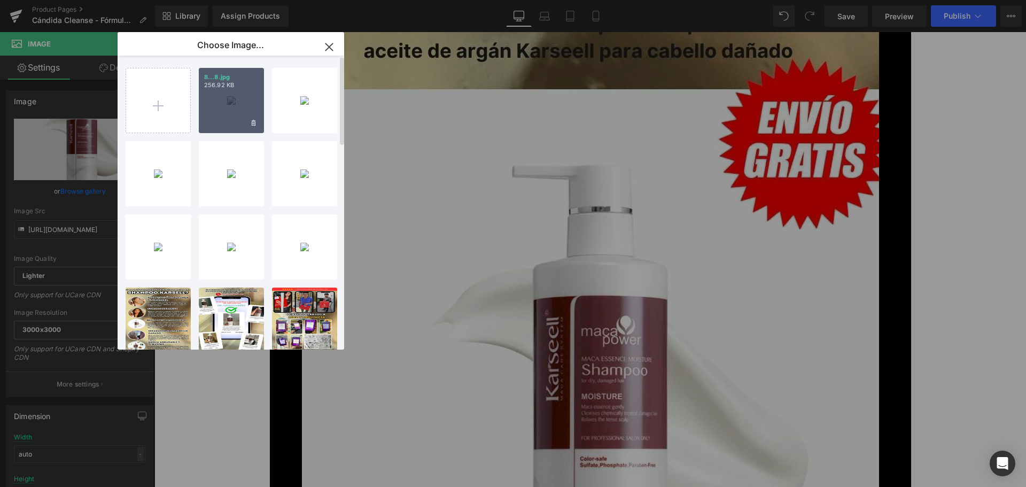
click at [239, 117] on div "8...8.jpg 256.92 KB" at bounding box center [231, 100] width 65 height 65
type input "[URL][DOMAIN_NAME]"
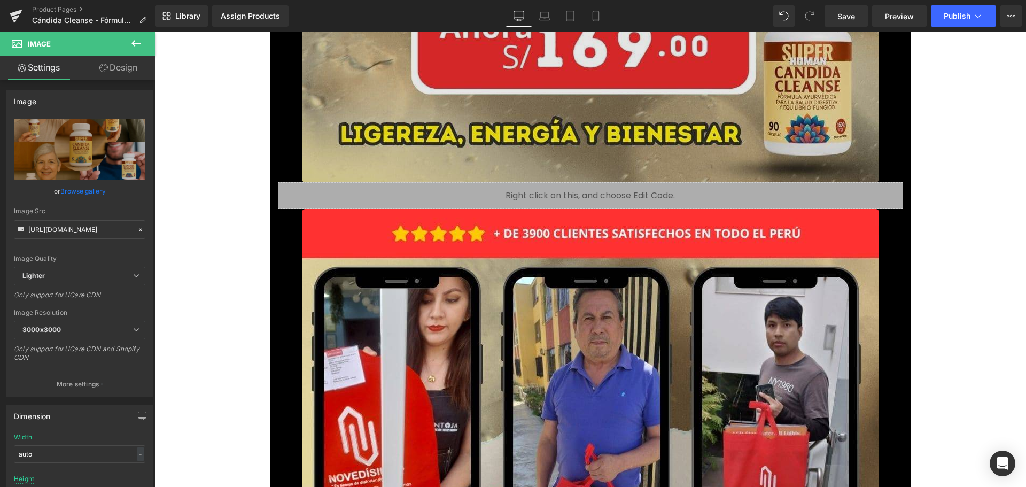
scroll to position [7852, 0]
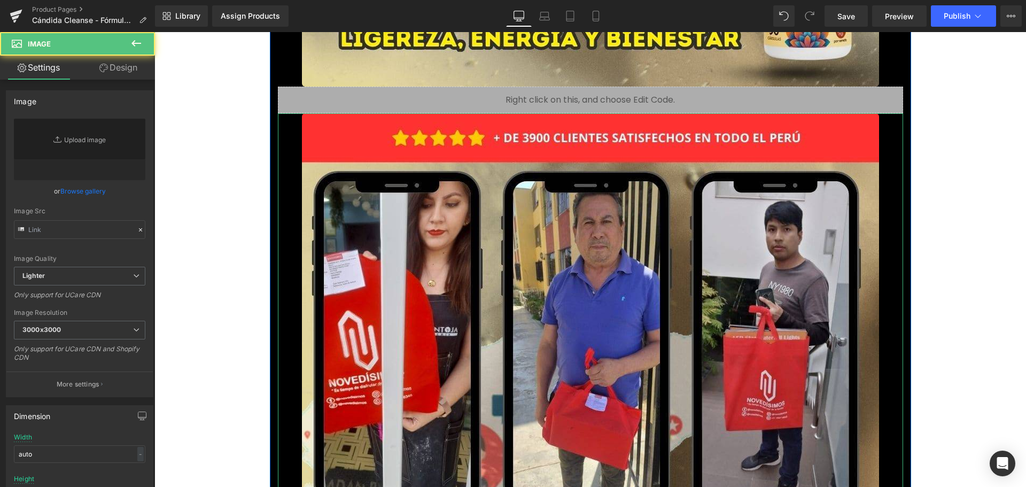
type input "[URL][DOMAIN_NAME]"
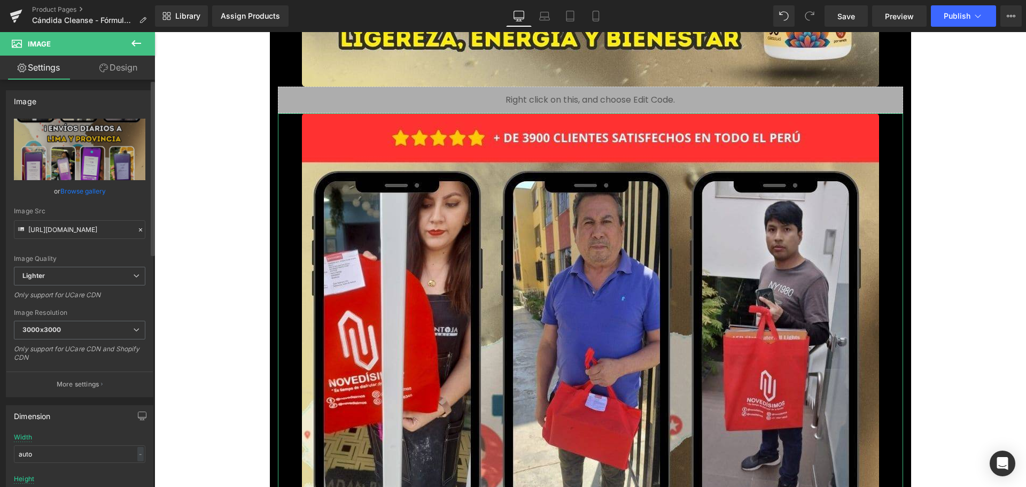
click at [84, 188] on link "Browse gallery" at bounding box center [82, 191] width 45 height 19
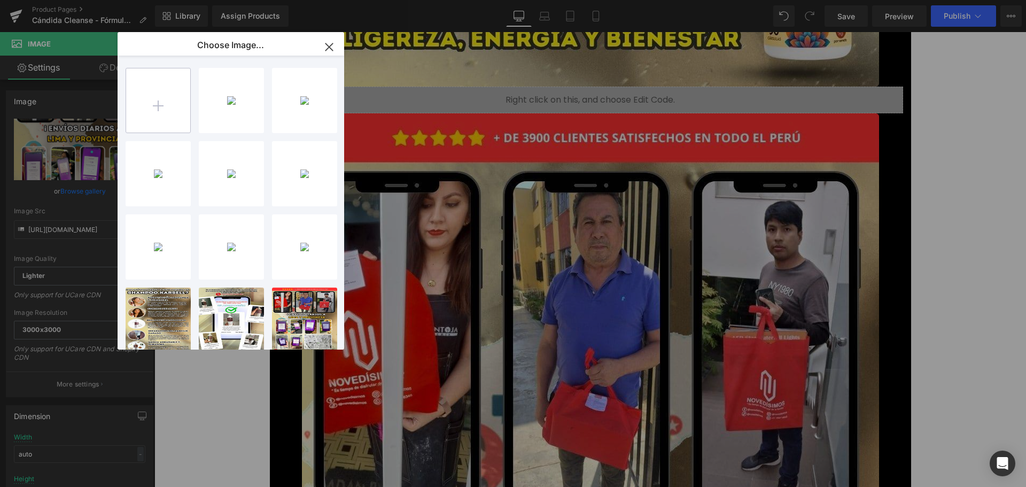
click at [170, 109] on input "file" at bounding box center [158, 100] width 64 height 64
type input "C:\fakepath\7.jpg"
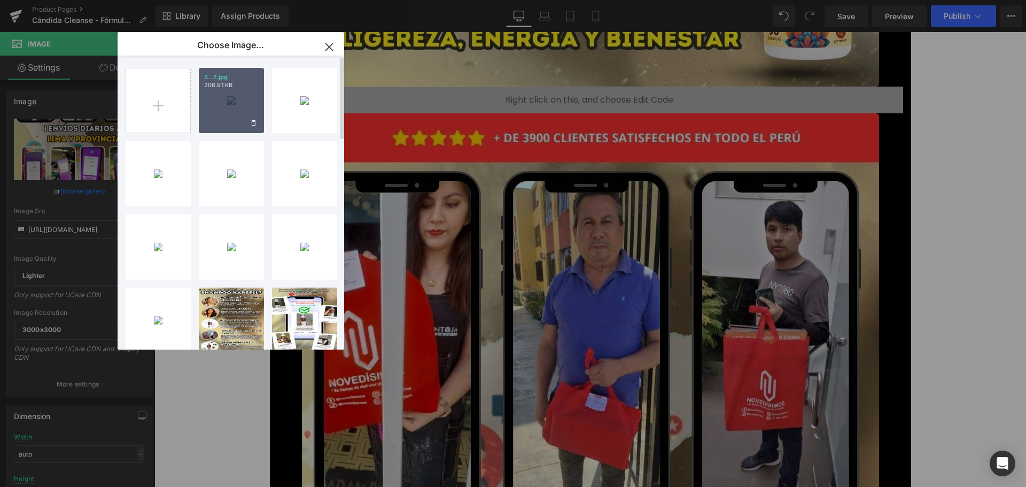
click at [226, 94] on div "7...7.jpg 206.91 KB" at bounding box center [231, 100] width 65 height 65
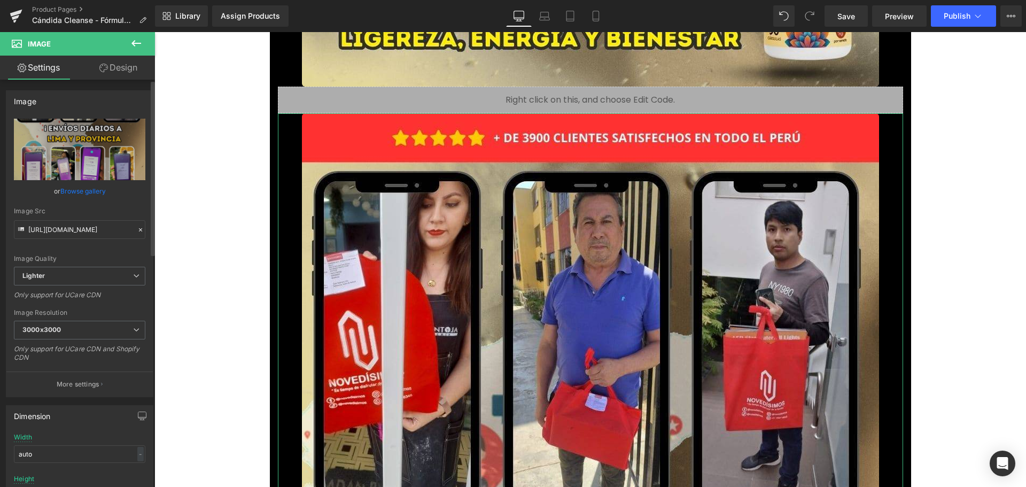
click at [96, 185] on link "Browse gallery" at bounding box center [82, 191] width 45 height 19
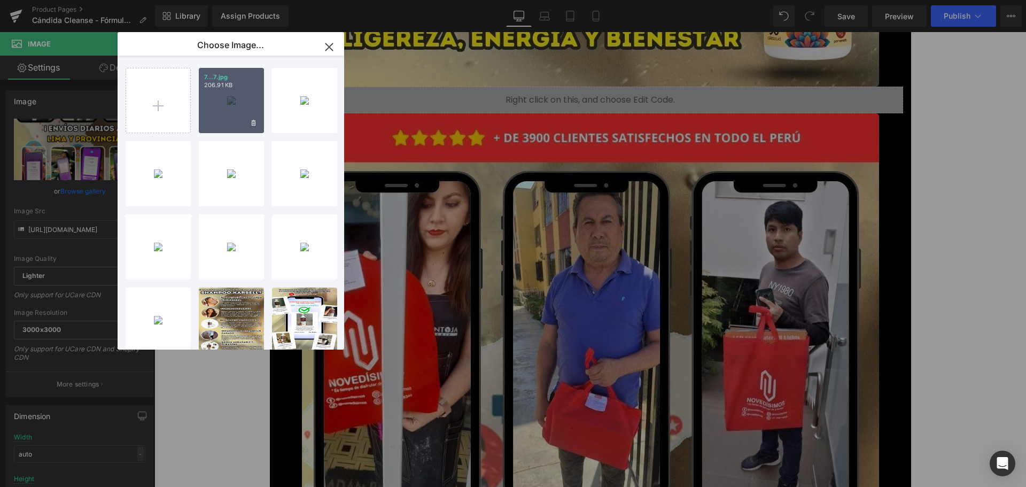
click at [218, 104] on div "7...7.jpg 206.91 KB" at bounding box center [231, 100] width 65 height 65
type input "[URL][DOMAIN_NAME]"
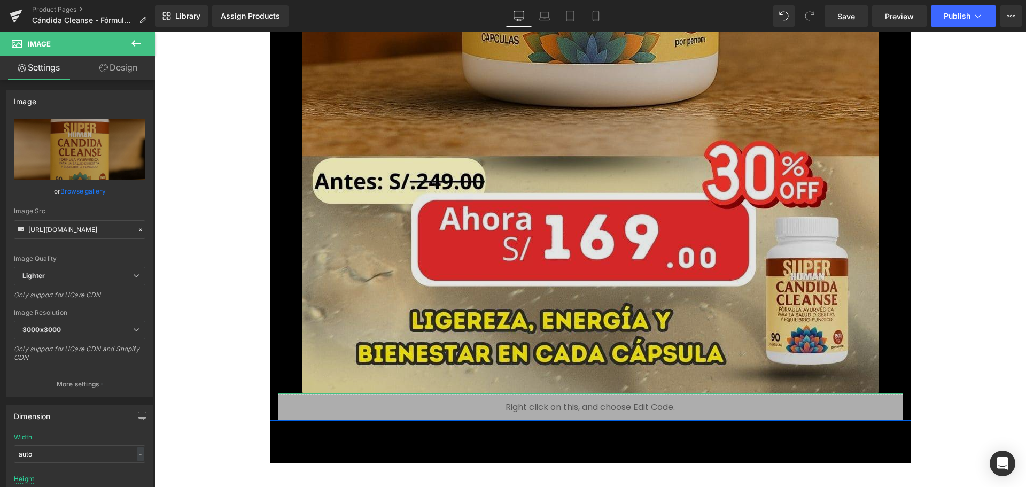
scroll to position [9740, 0]
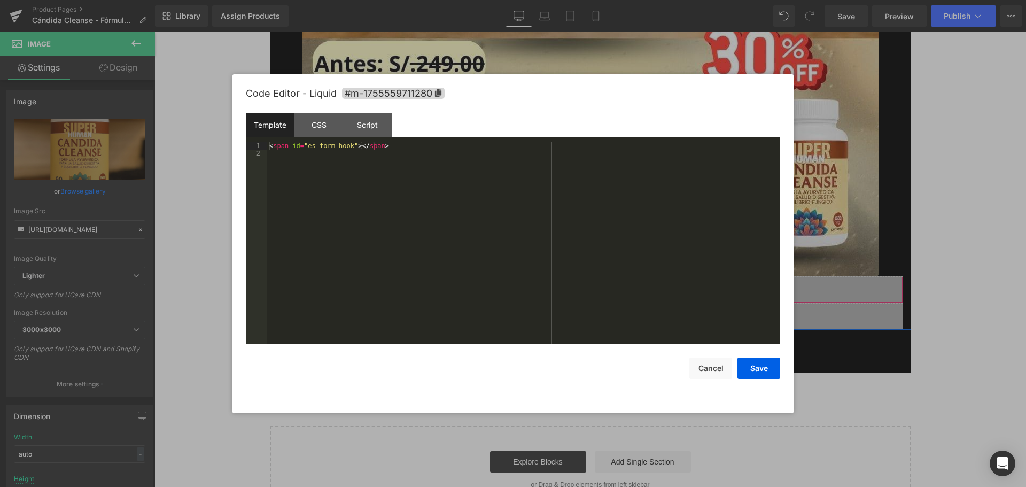
drag, startPoint x: 593, startPoint y: 309, endPoint x: 597, endPoint y: 289, distance: 19.6
click at [710, 369] on button "Cancel" at bounding box center [710, 367] width 43 height 21
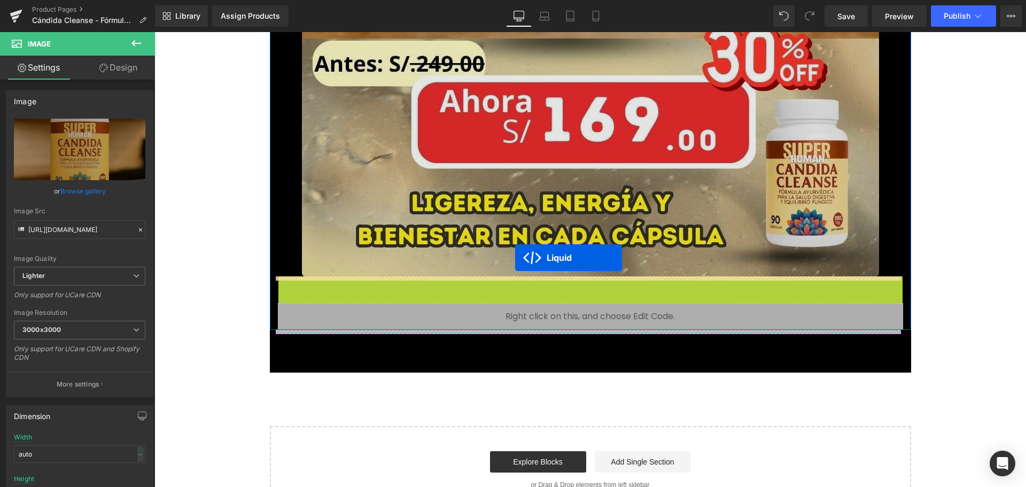
drag, startPoint x: 581, startPoint y: 286, endPoint x: 518, endPoint y: 272, distance: 64.5
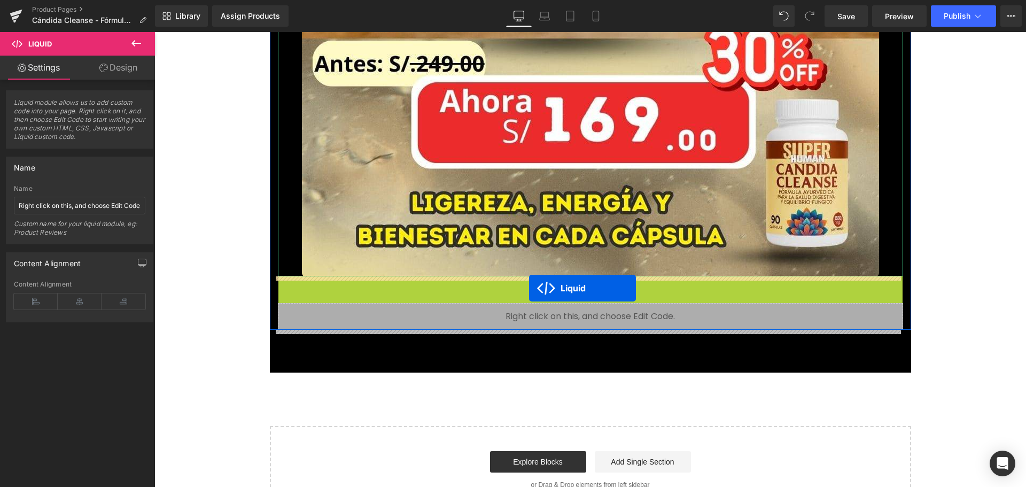
drag, startPoint x: 557, startPoint y: 284, endPoint x: 529, endPoint y: 288, distance: 28.0
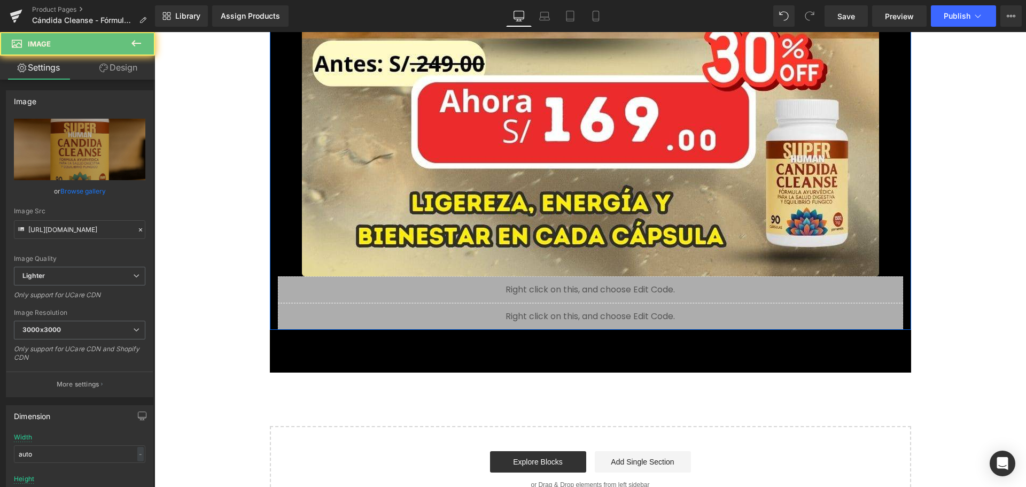
click at [692, 312] on div "Liquid" at bounding box center [590, 316] width 625 height 27
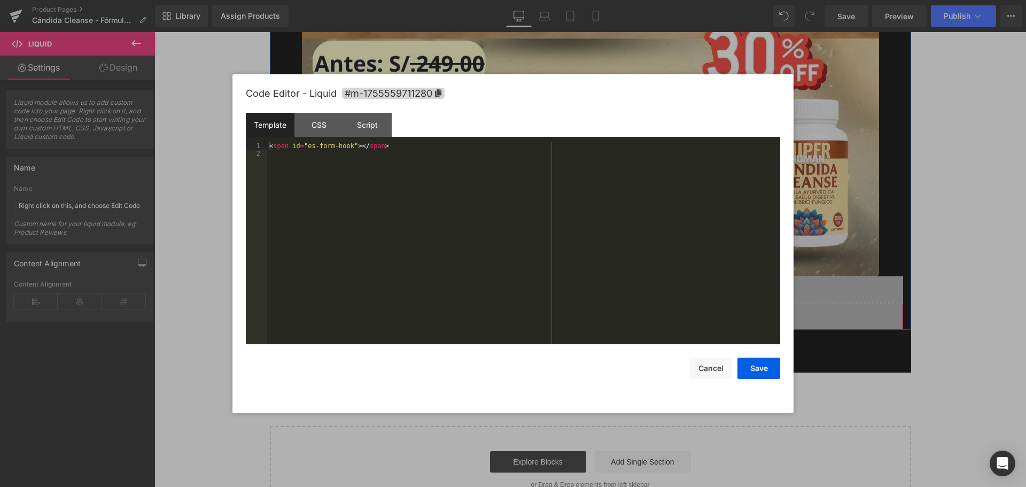
click at [606, 312] on div "Liquid" at bounding box center [590, 316] width 625 height 27
click at [710, 370] on button "Cancel" at bounding box center [710, 367] width 43 height 21
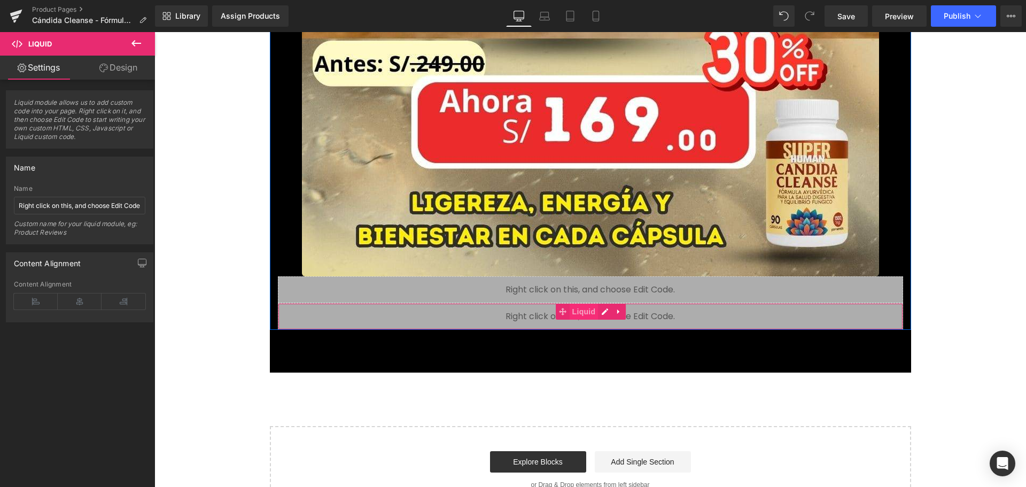
click at [583, 319] on span "Liquid" at bounding box center [583, 311] width 29 height 16
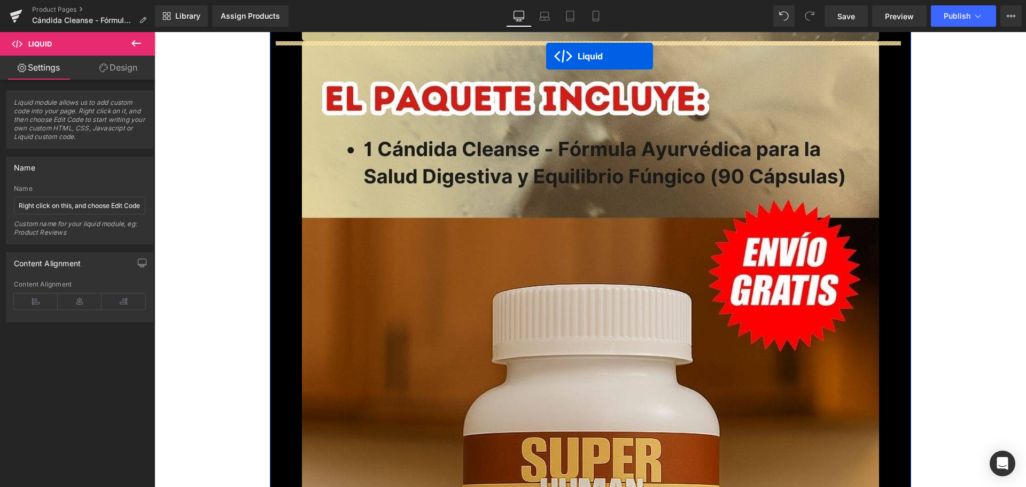
scroll to position [8896, 0]
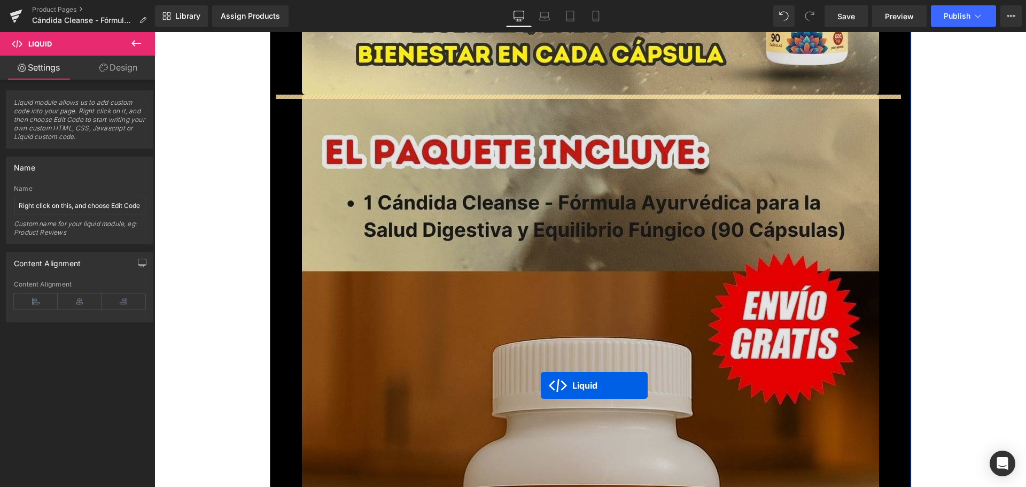
drag, startPoint x: 557, startPoint y: 311, endPoint x: 541, endPoint y: 385, distance: 76.0
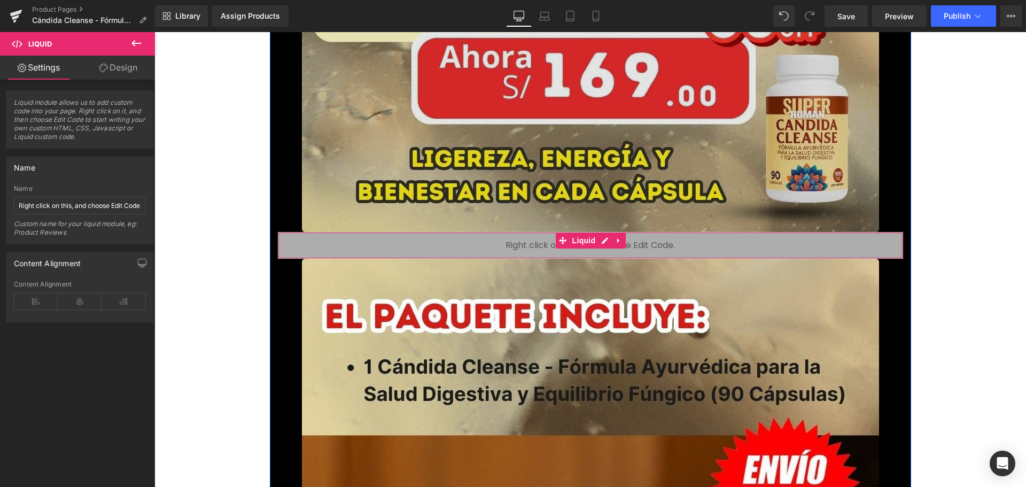
scroll to position [8912, 0]
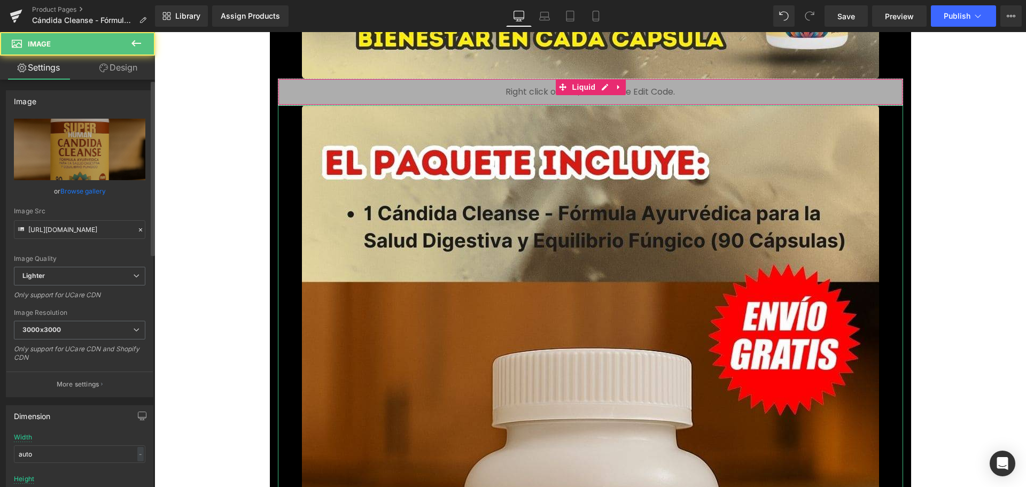
click at [92, 188] on link "Browse gallery" at bounding box center [82, 191] width 45 height 19
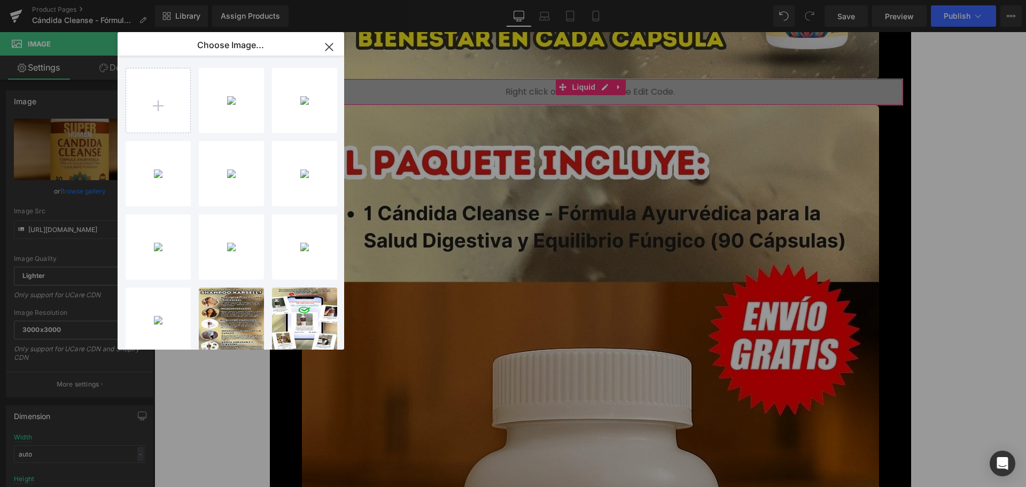
click at [331, 48] on icon "button" at bounding box center [328, 46] width 17 height 17
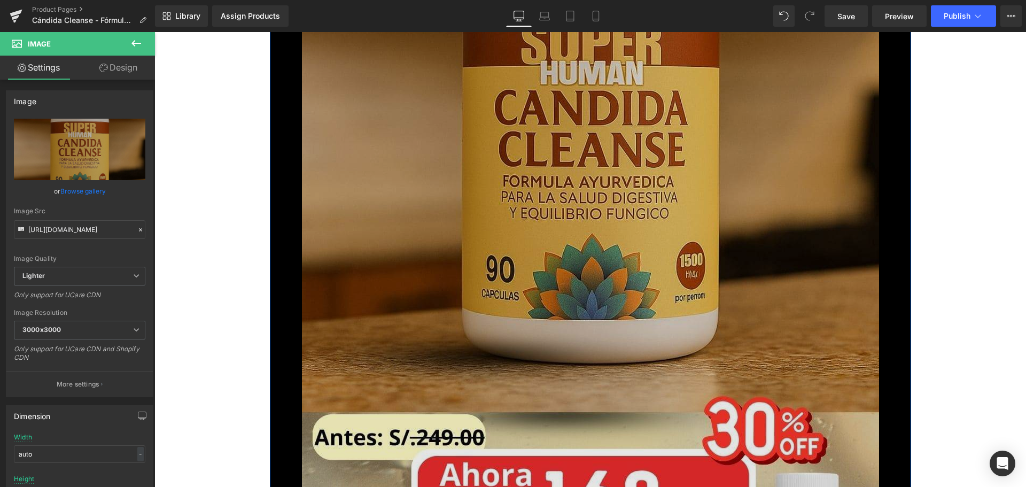
scroll to position [9393, 0]
click at [369, 218] on img at bounding box center [590, 138] width 577 height 1026
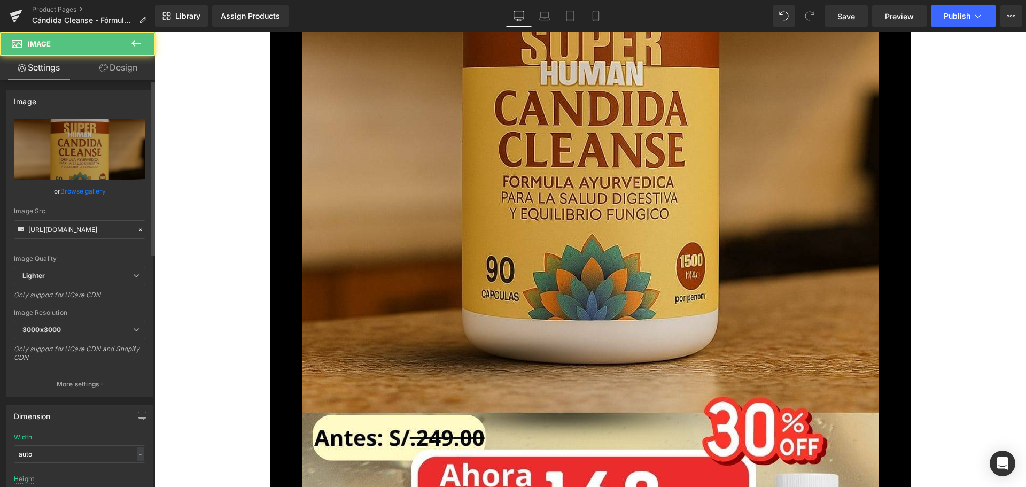
click at [88, 187] on link "Browse gallery" at bounding box center [82, 191] width 45 height 19
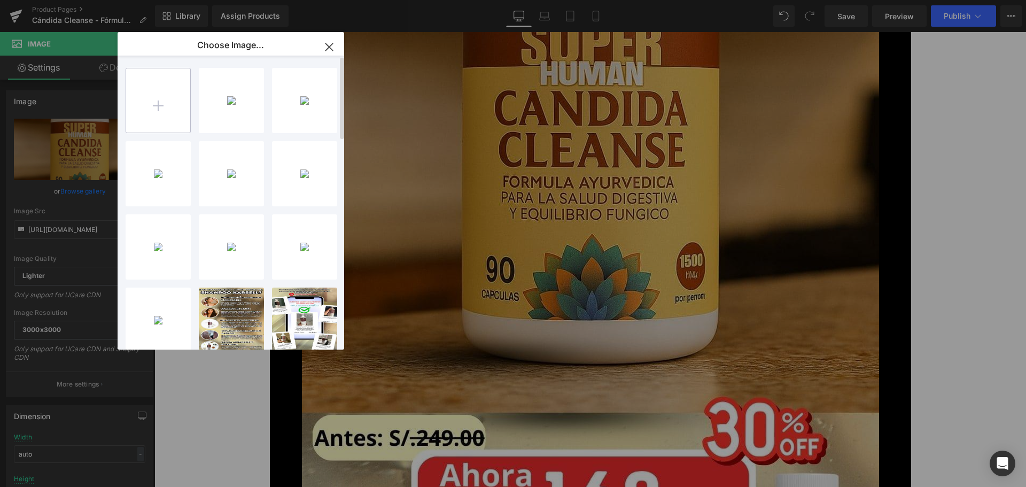
click at [147, 110] on input "file" at bounding box center [158, 100] width 64 height 64
type input "C:\fakepath\9.jpg"
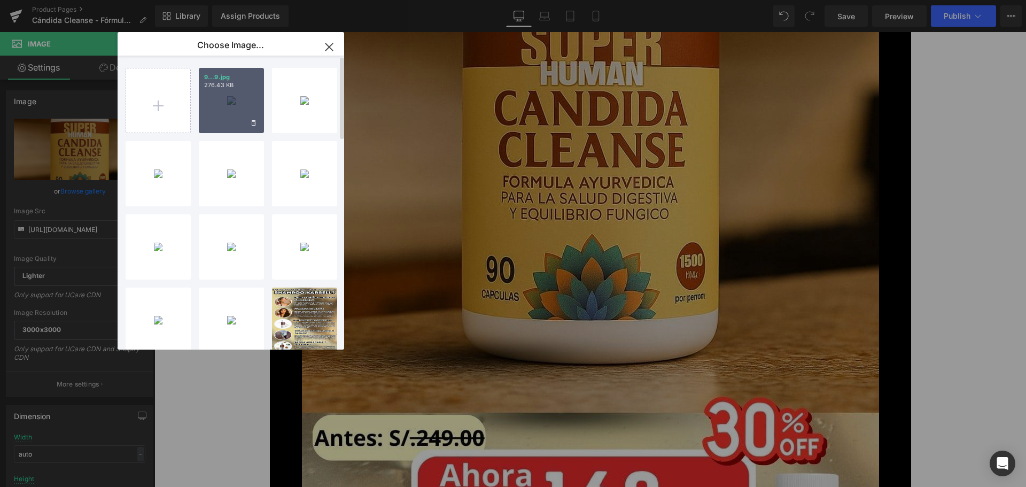
drag, startPoint x: 228, startPoint y: 103, endPoint x: 67, endPoint y: 71, distance: 164.0
click at [228, 103] on div "9...9.jpg 276.43 KB" at bounding box center [231, 100] width 65 height 65
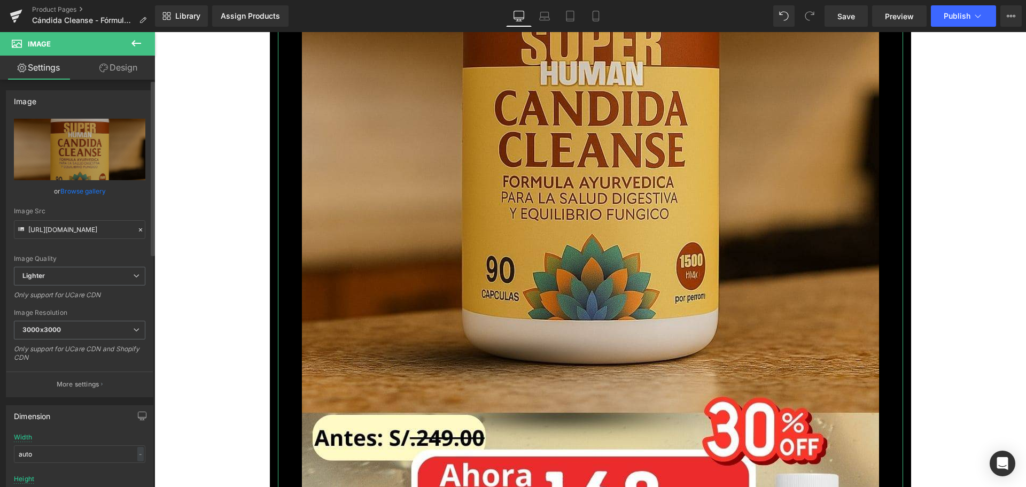
drag, startPoint x: 91, startPoint y: 190, endPoint x: 108, endPoint y: 179, distance: 20.2
click at [90, 190] on link "Browse gallery" at bounding box center [82, 191] width 45 height 19
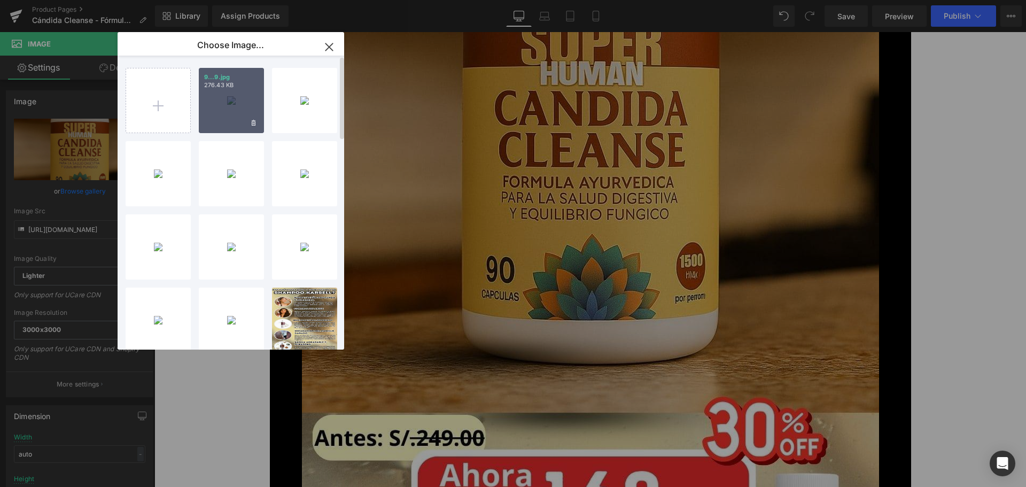
click at [223, 100] on div "9...9.jpg 276.43 KB" at bounding box center [231, 100] width 65 height 65
type input "[URL][DOMAIN_NAME]"
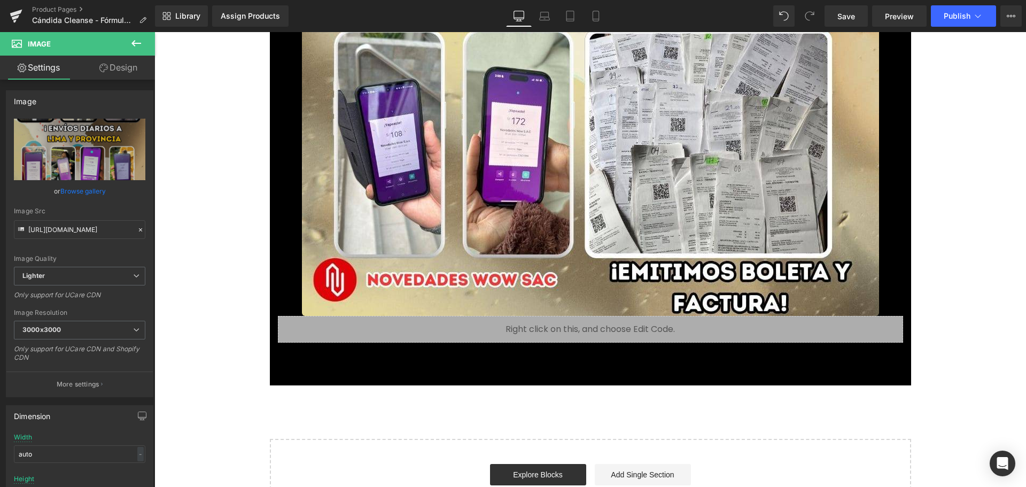
scroll to position [9766, 0]
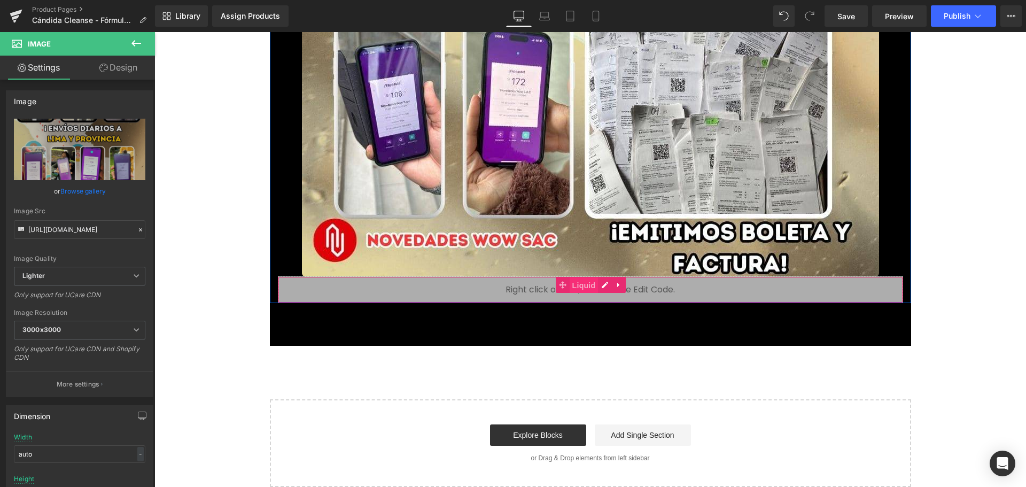
click at [569, 286] on span "Liquid" at bounding box center [583, 285] width 29 height 16
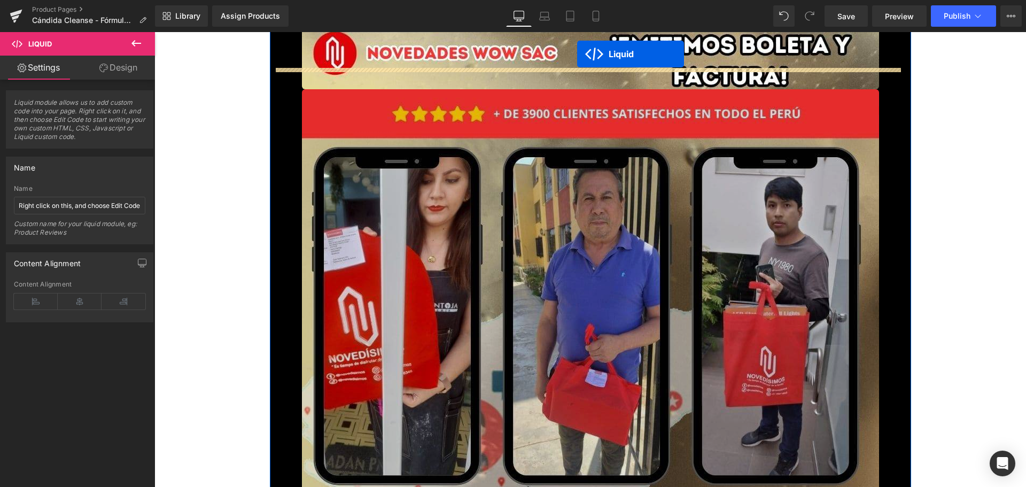
scroll to position [9911, 0]
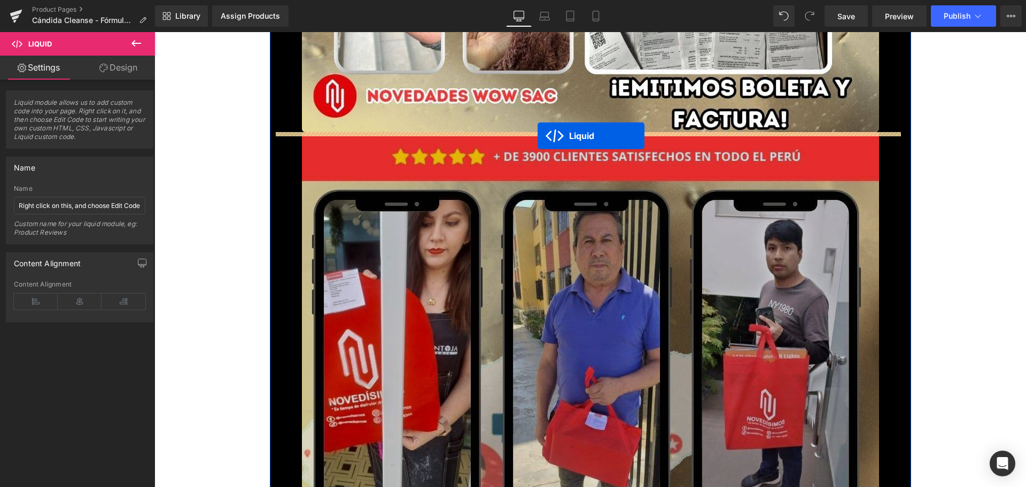
drag, startPoint x: 558, startPoint y: 258, endPoint x: 537, endPoint y: 136, distance: 124.0
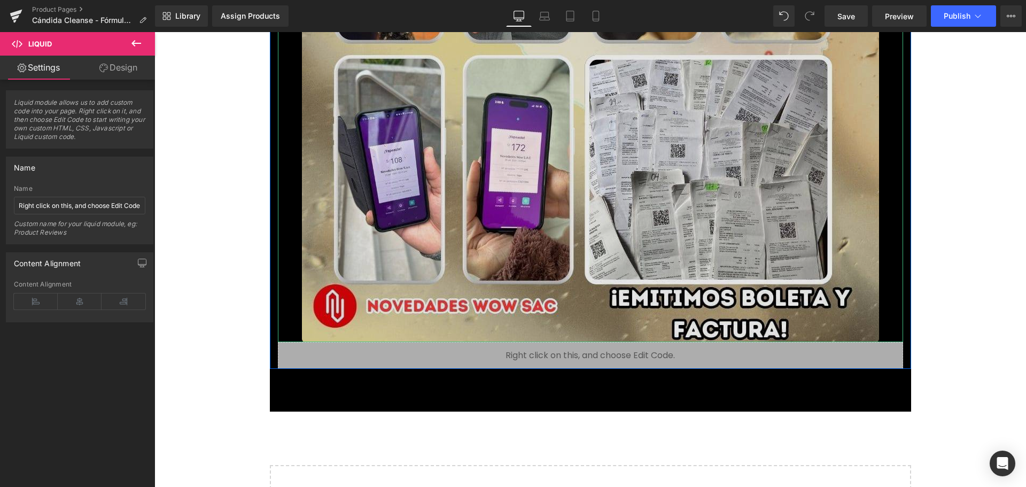
scroll to position [10658, 0]
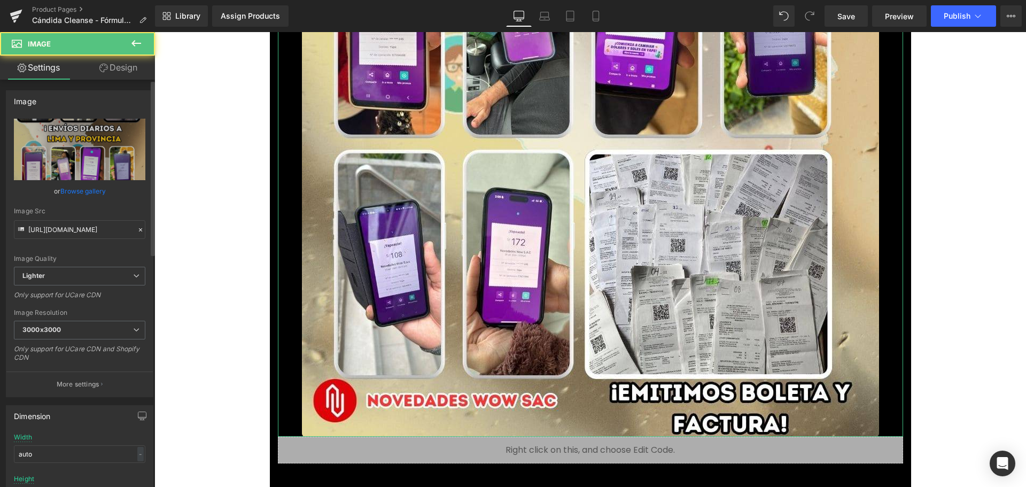
click at [86, 192] on link "Browse gallery" at bounding box center [82, 191] width 45 height 19
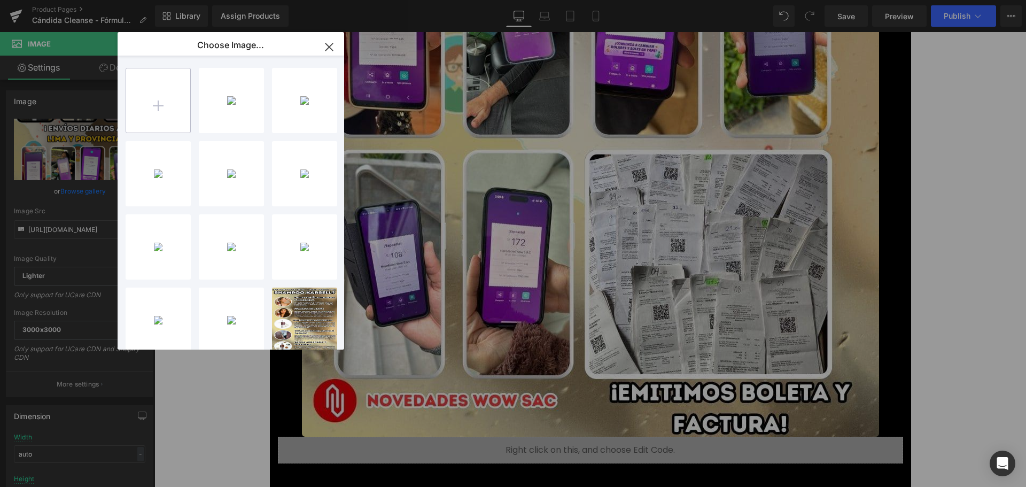
click at [153, 107] on input "file" at bounding box center [158, 100] width 64 height 64
type input "C:\fakepath\10.jpg"
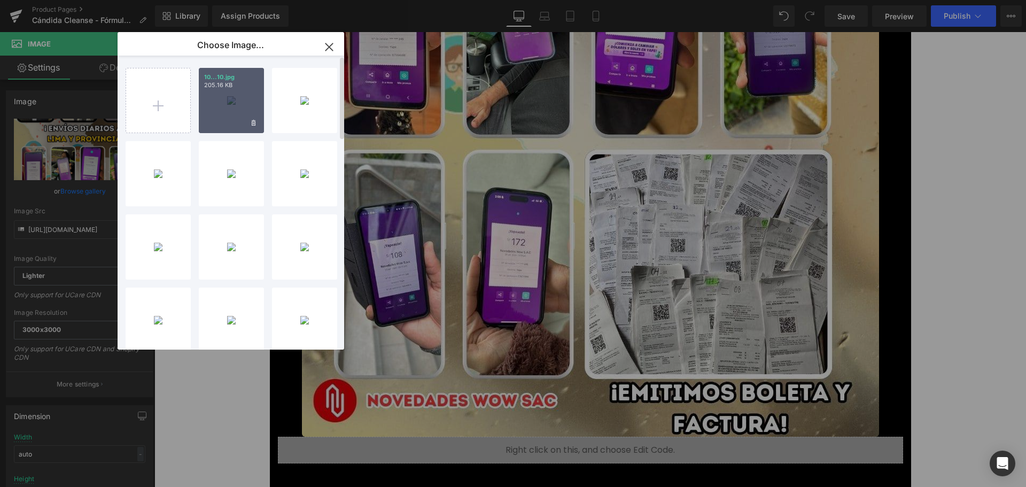
click at [210, 89] on p "205.16 KB" at bounding box center [231, 85] width 54 height 8
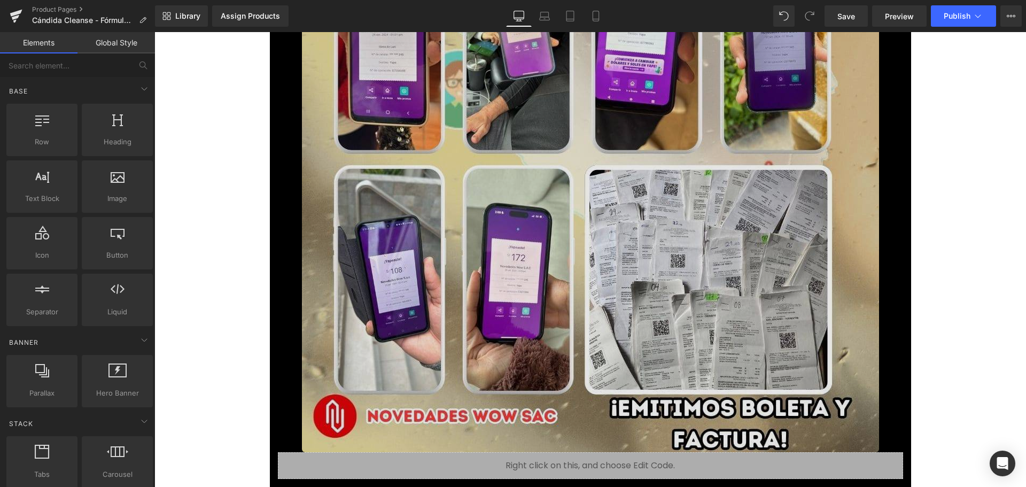
scroll to position [10552, 0]
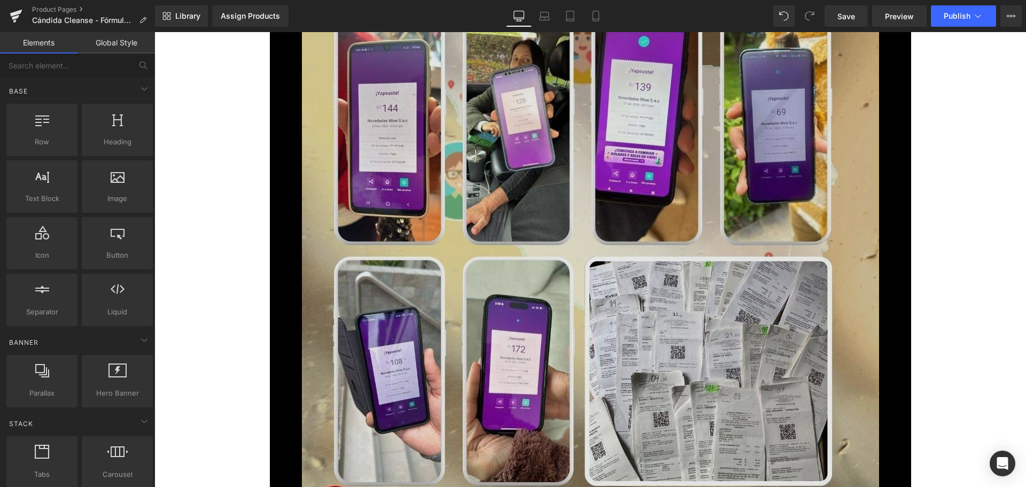
click at [424, 207] on img at bounding box center [590, 31] width 577 height 1026
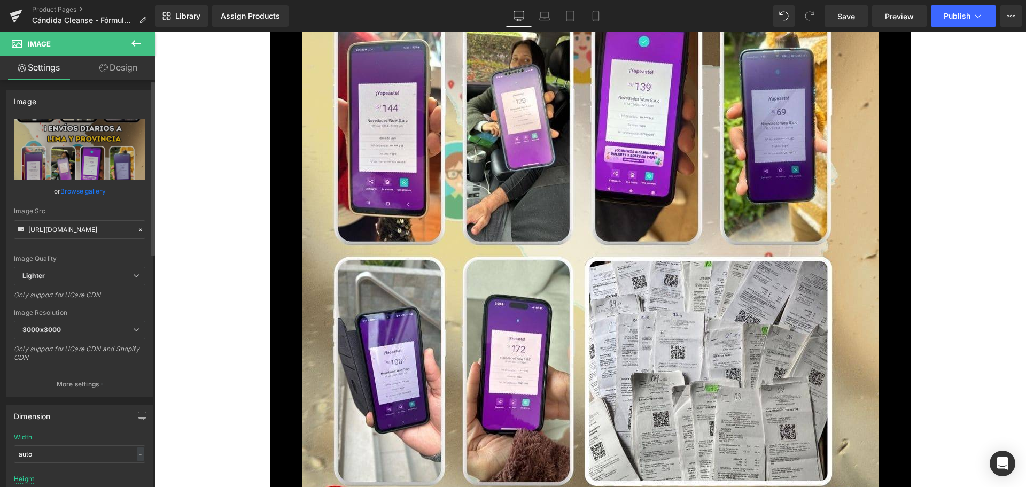
click at [91, 189] on link "Browse gallery" at bounding box center [82, 191] width 45 height 19
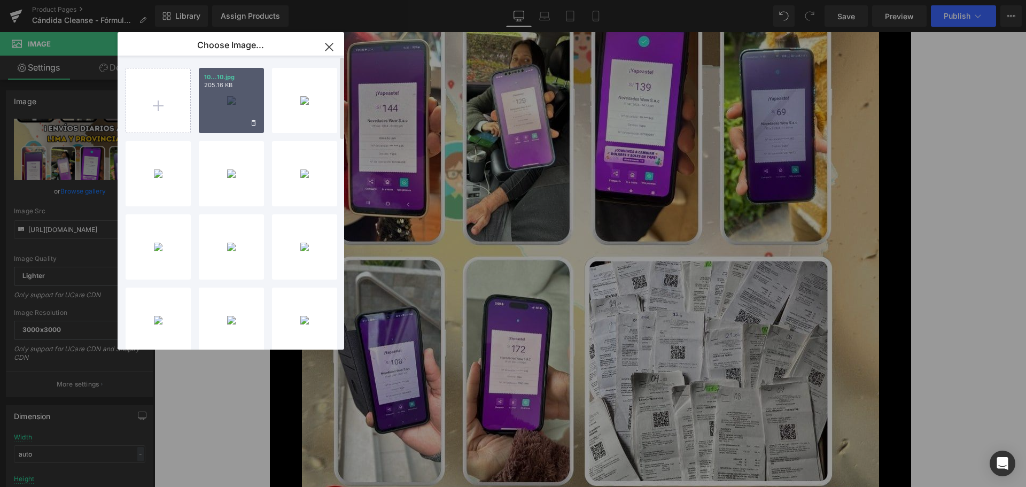
click at [216, 108] on div "10...10.jpg 205.16 KB" at bounding box center [231, 100] width 65 height 65
type input "[URL][DOMAIN_NAME]"
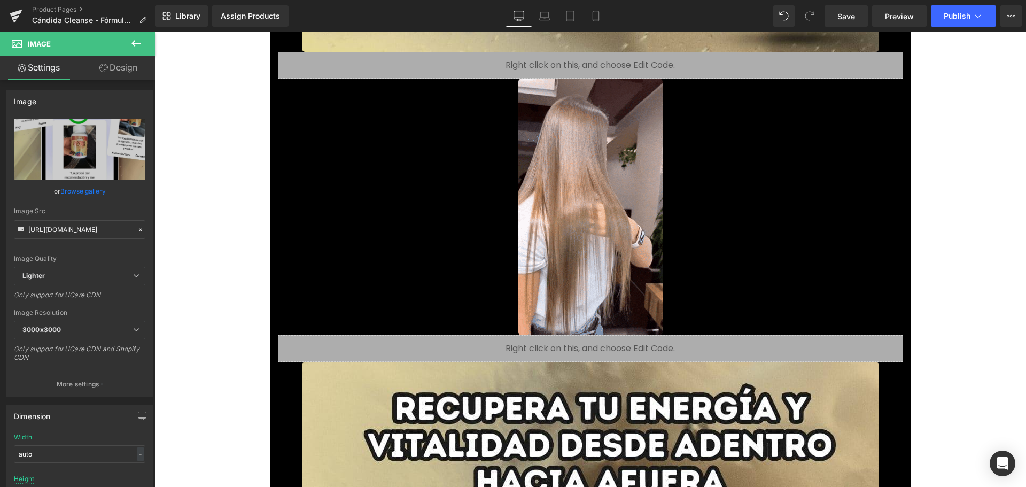
scroll to position [3341, 0]
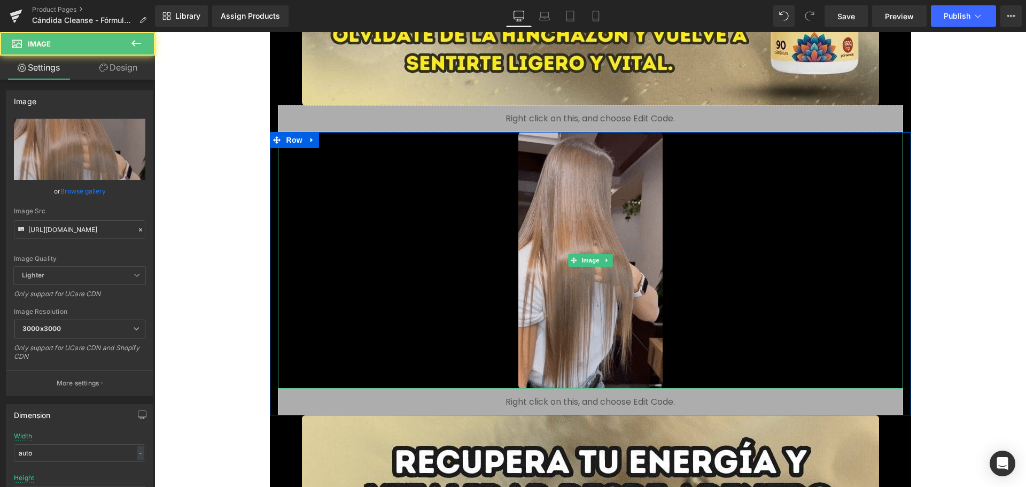
click at [567, 273] on img at bounding box center [590, 260] width 144 height 256
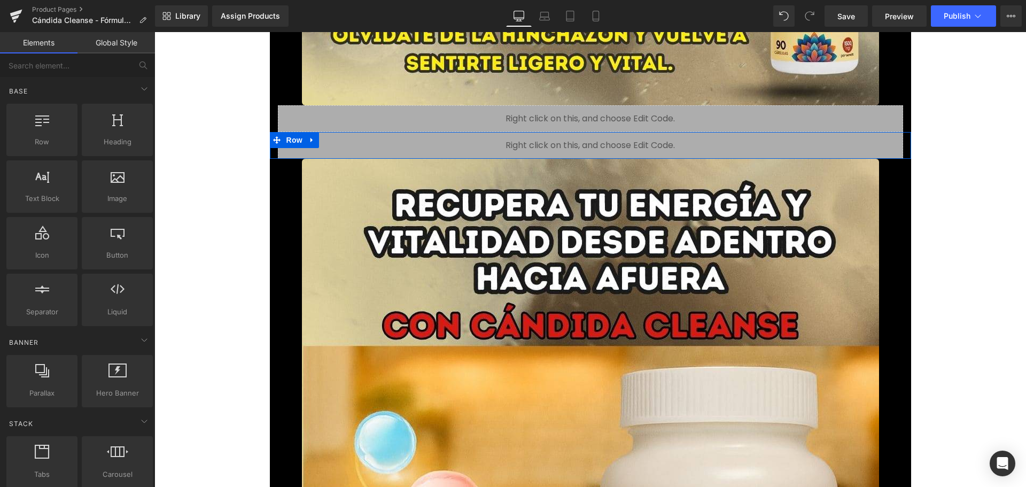
click at [573, 139] on span "Liquid" at bounding box center [584, 140] width 23 height 13
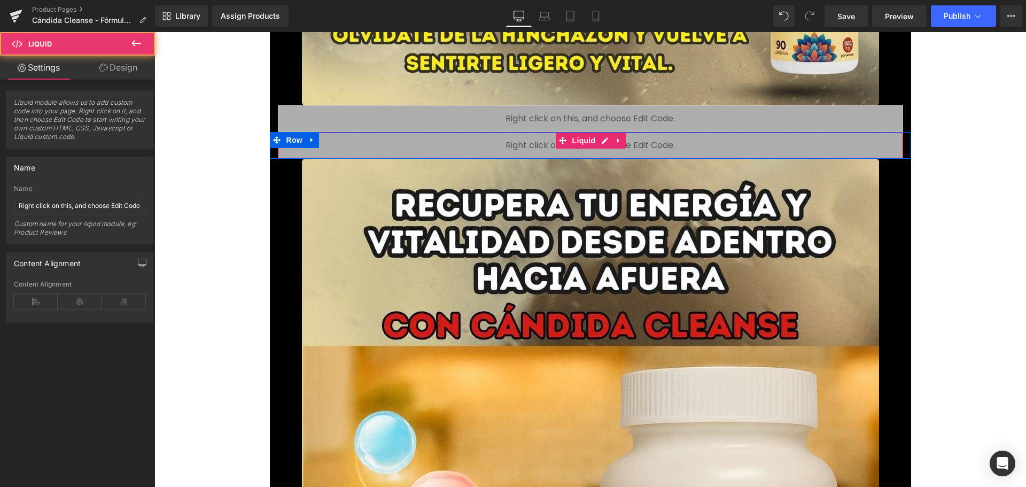
click at [550, 142] on div "Liquid" at bounding box center [590, 145] width 625 height 27
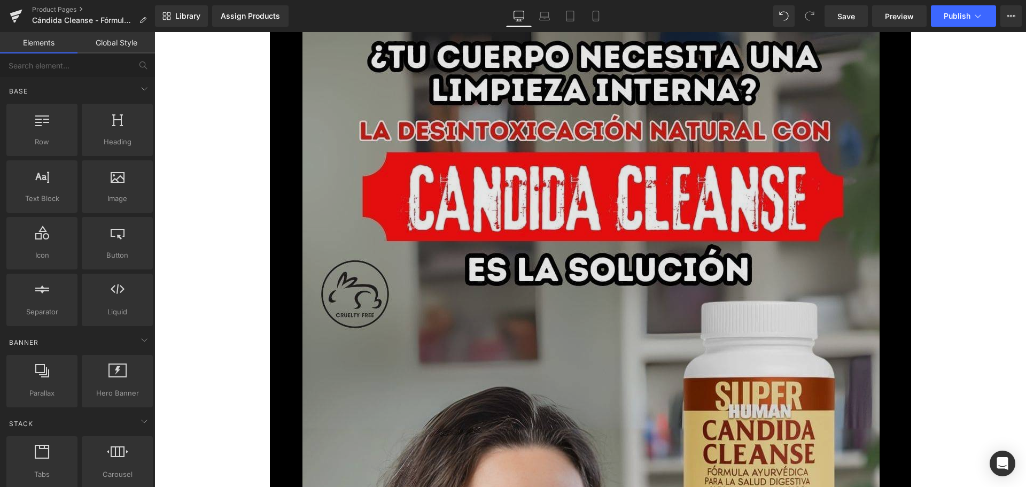
scroll to position [0, 0]
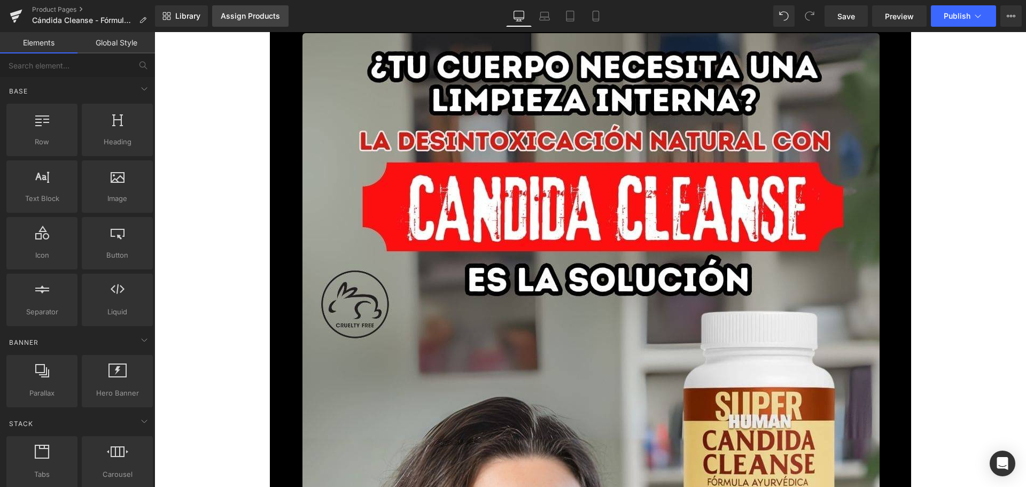
click at [249, 13] on div "Assign Products" at bounding box center [250, 16] width 59 height 9
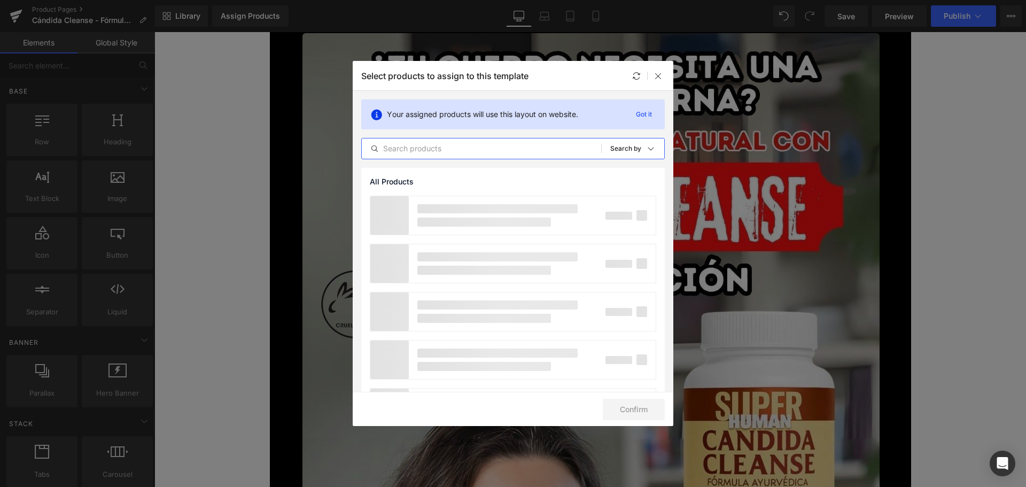
click at [447, 154] on input "text" at bounding box center [481, 148] width 239 height 13
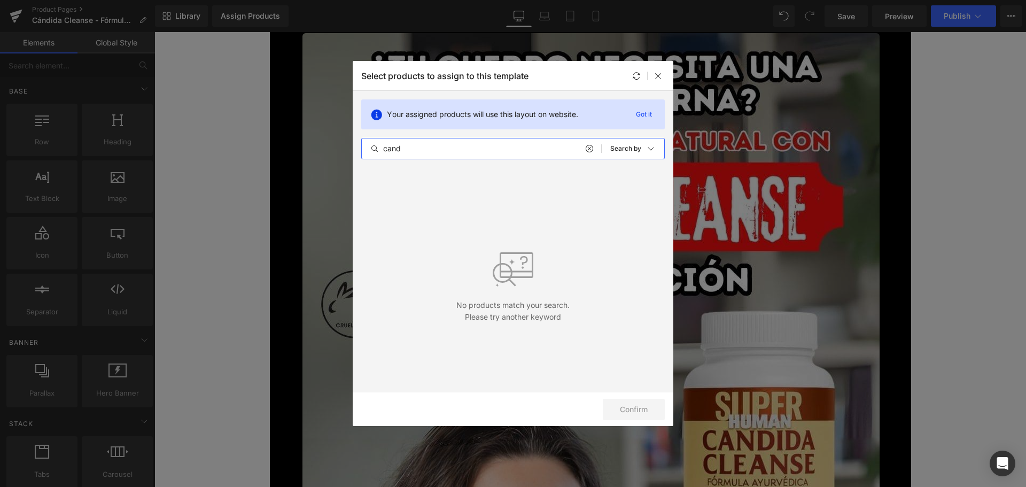
click at [448, 152] on input "cand" at bounding box center [481, 148] width 239 height 13
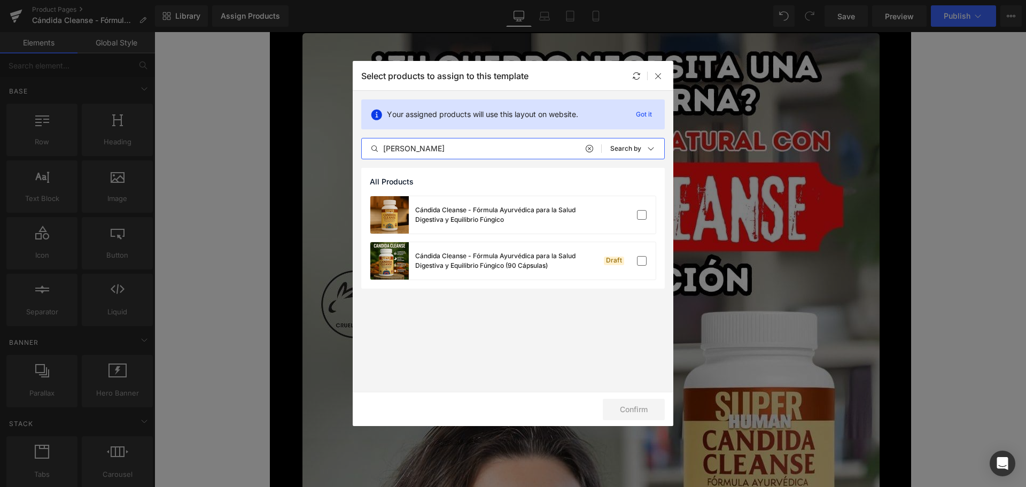
type input "[PERSON_NAME]"
click at [660, 217] on div "Cándida Cleanse - Fórmula Ayurvédica para la Salud Digestiva y Equilibrio Fúngi…" at bounding box center [512, 241] width 303 height 93
click at [639, 214] on label at bounding box center [642, 215] width 10 height 10
click at [641, 215] on input "checkbox" at bounding box center [641, 215] width 0 height 0
click at [651, 412] on button "Confirm" at bounding box center [633, 408] width 62 height 21
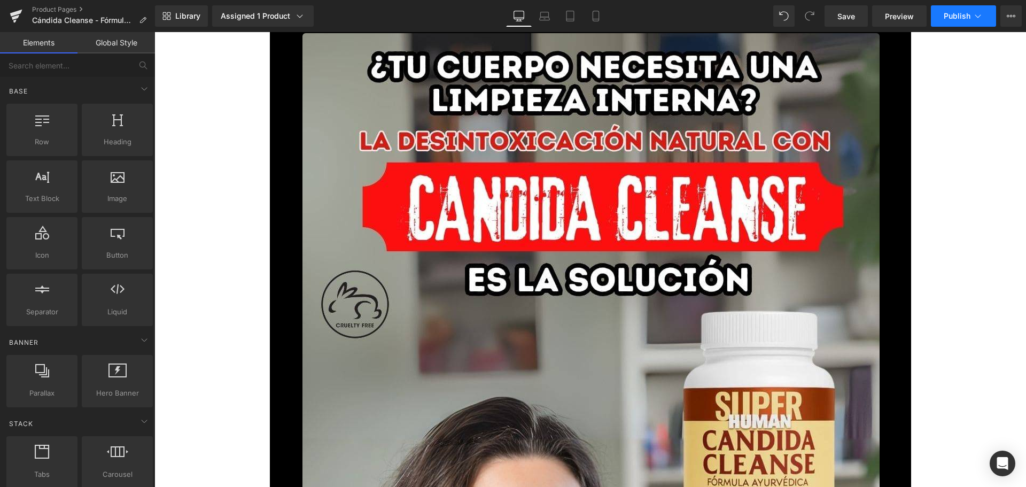
click at [960, 17] on span "Publish" at bounding box center [956, 16] width 27 height 9
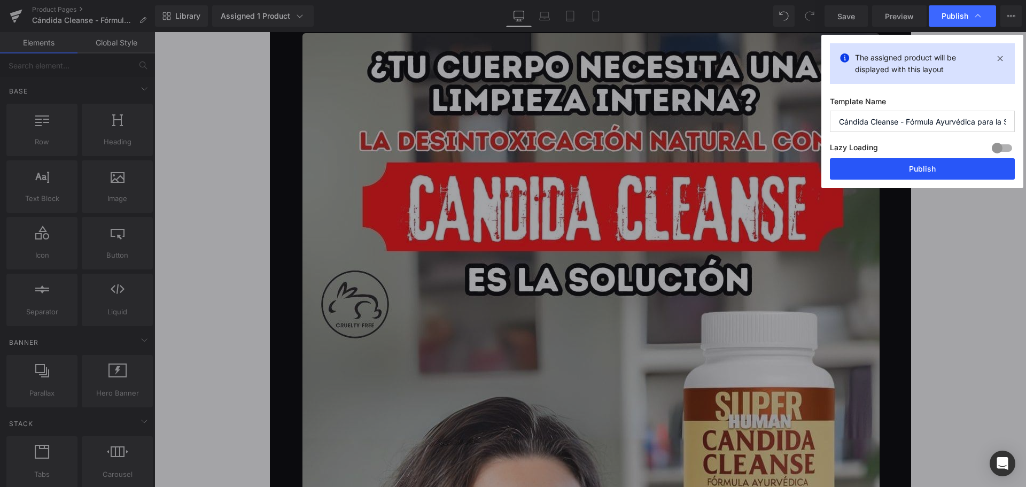
click at [956, 171] on button "Publish" at bounding box center [921, 168] width 185 height 21
